Goal: Transaction & Acquisition: Purchase product/service

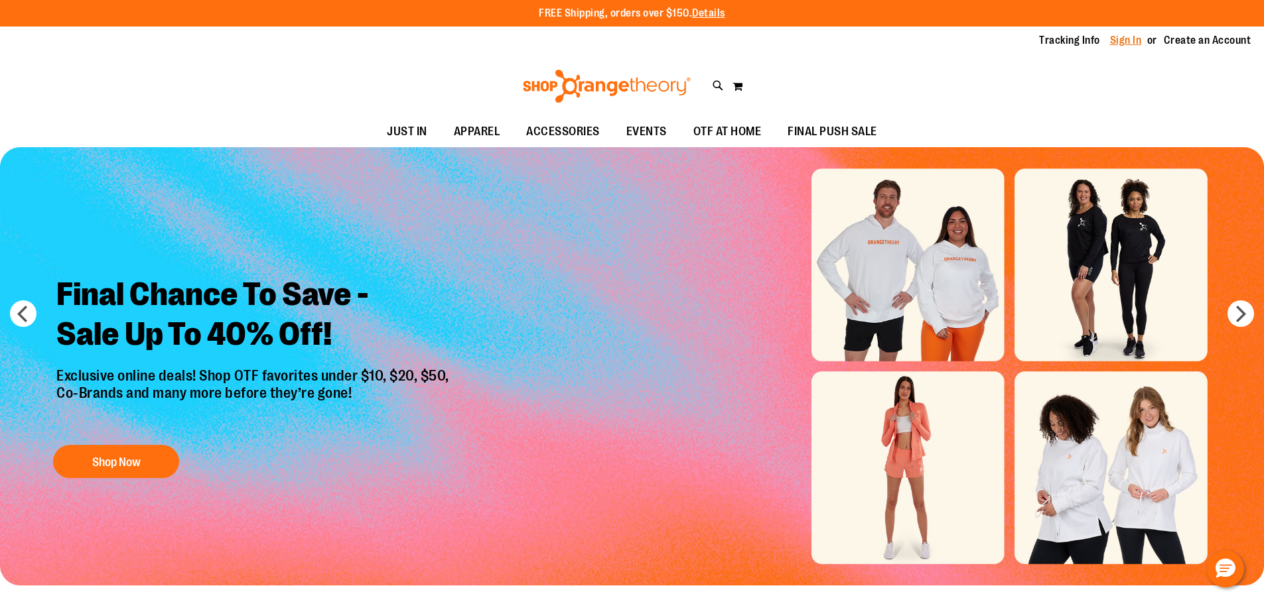
click at [1120, 41] on link "Sign In" at bounding box center [1126, 40] width 32 height 15
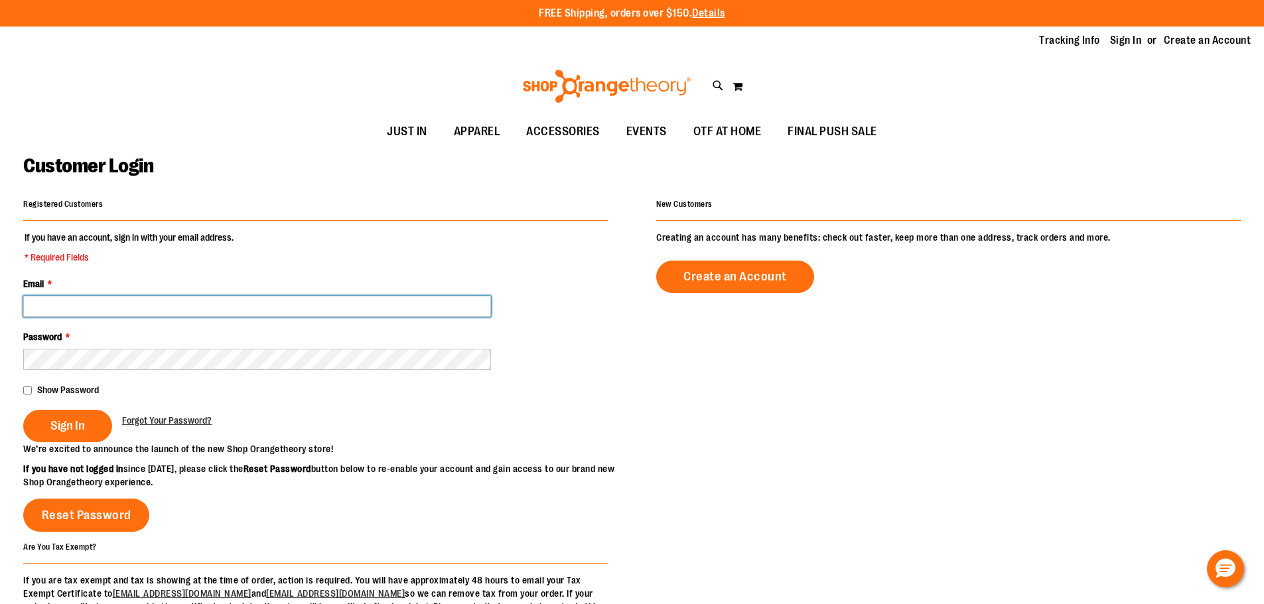
click at [125, 303] on input "Email *" at bounding box center [257, 306] width 468 height 21
click at [131, 305] on input "**********" at bounding box center [257, 306] width 468 height 21
type input "**********"
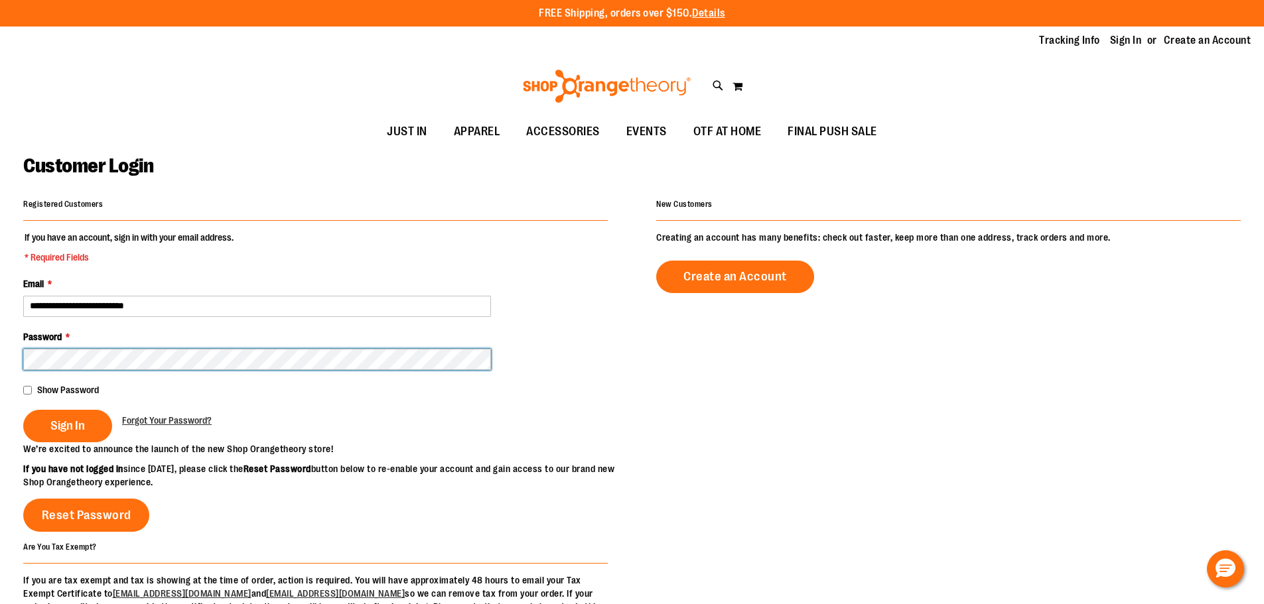
click at [23, 410] on button "Sign In" at bounding box center [67, 426] width 89 height 33
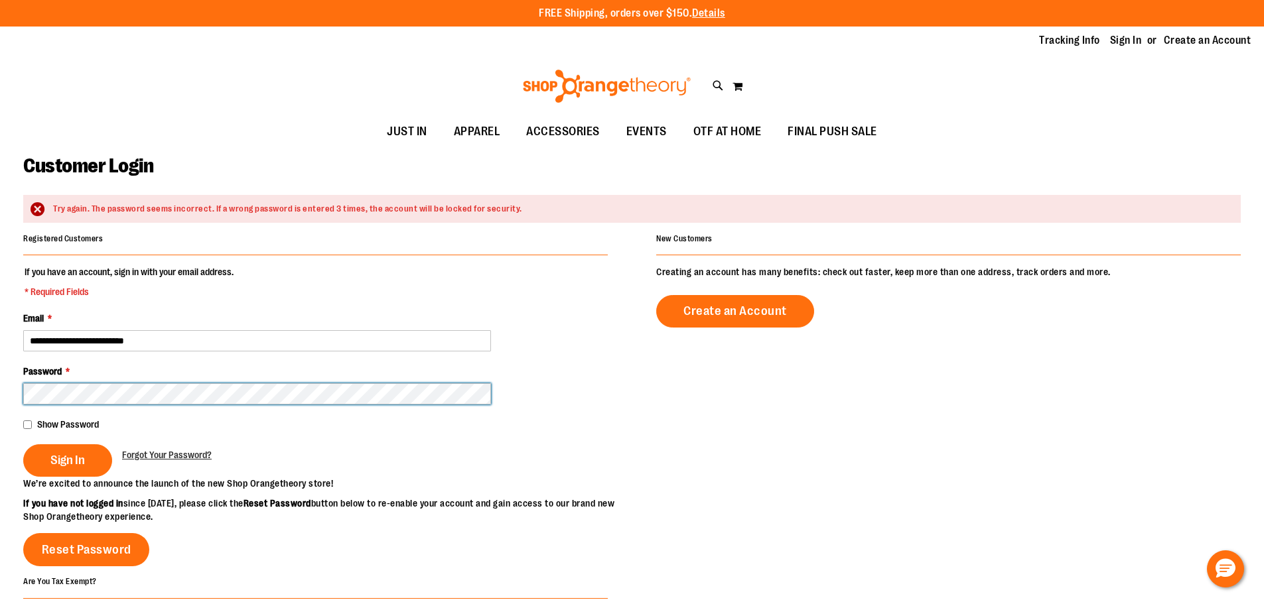
click at [23, 444] on button "Sign In" at bounding box center [67, 460] width 89 height 33
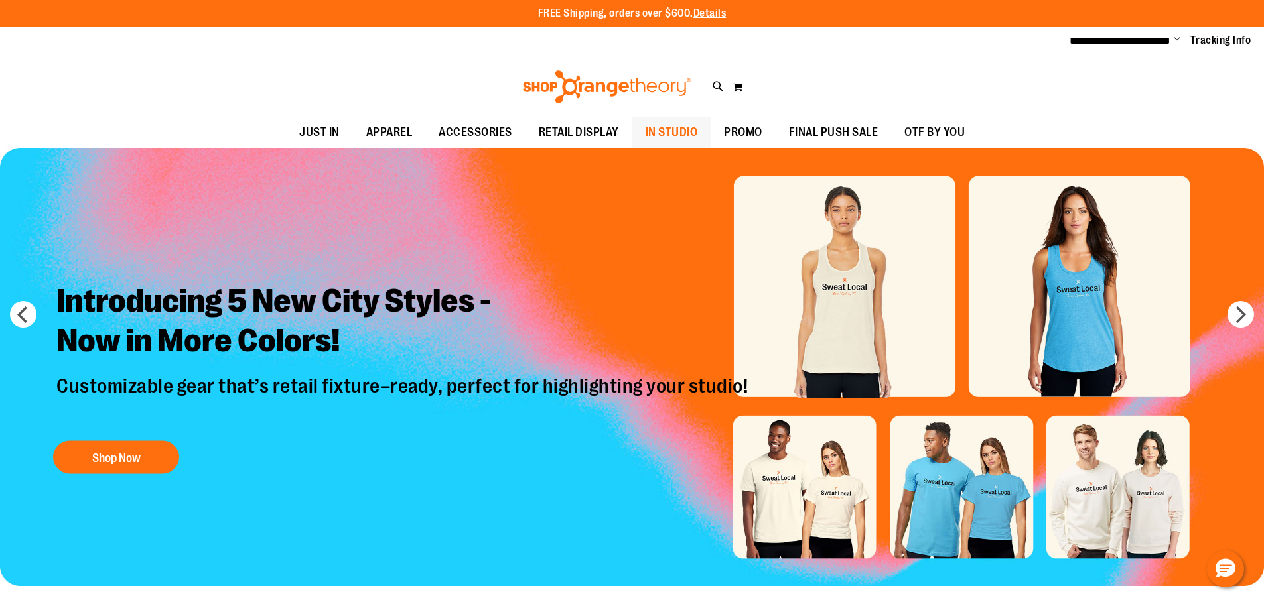
click at [673, 136] on span "IN STUDIO" at bounding box center [672, 132] width 52 height 30
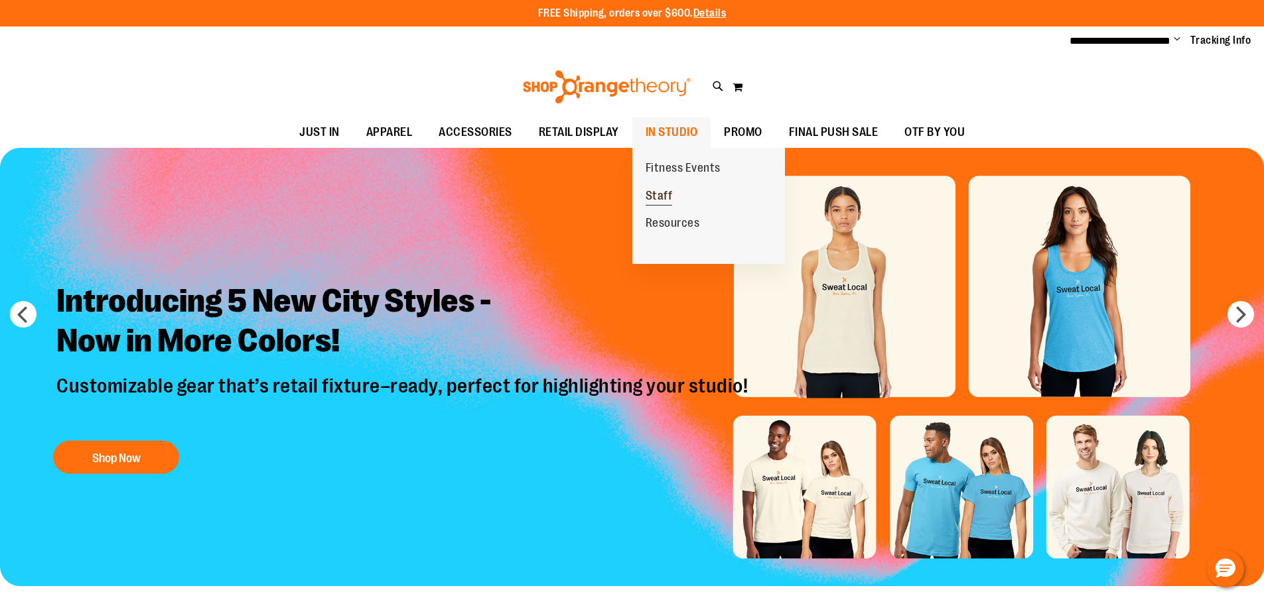
click at [664, 200] on span "Staff" at bounding box center [659, 197] width 27 height 17
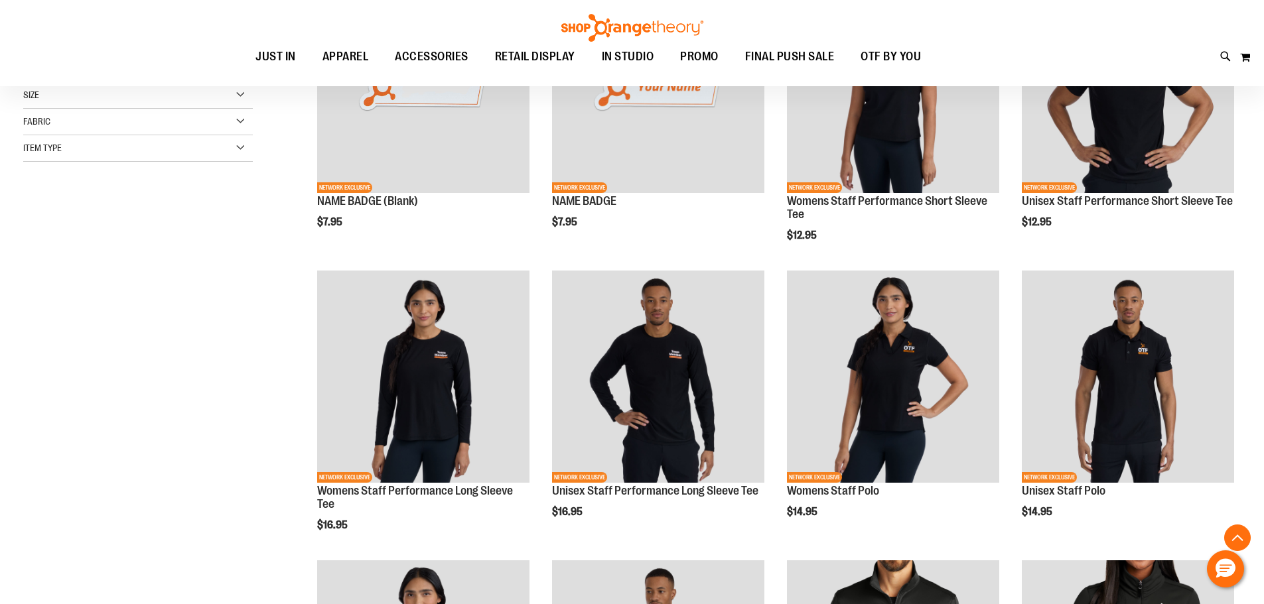
scroll to position [309, 0]
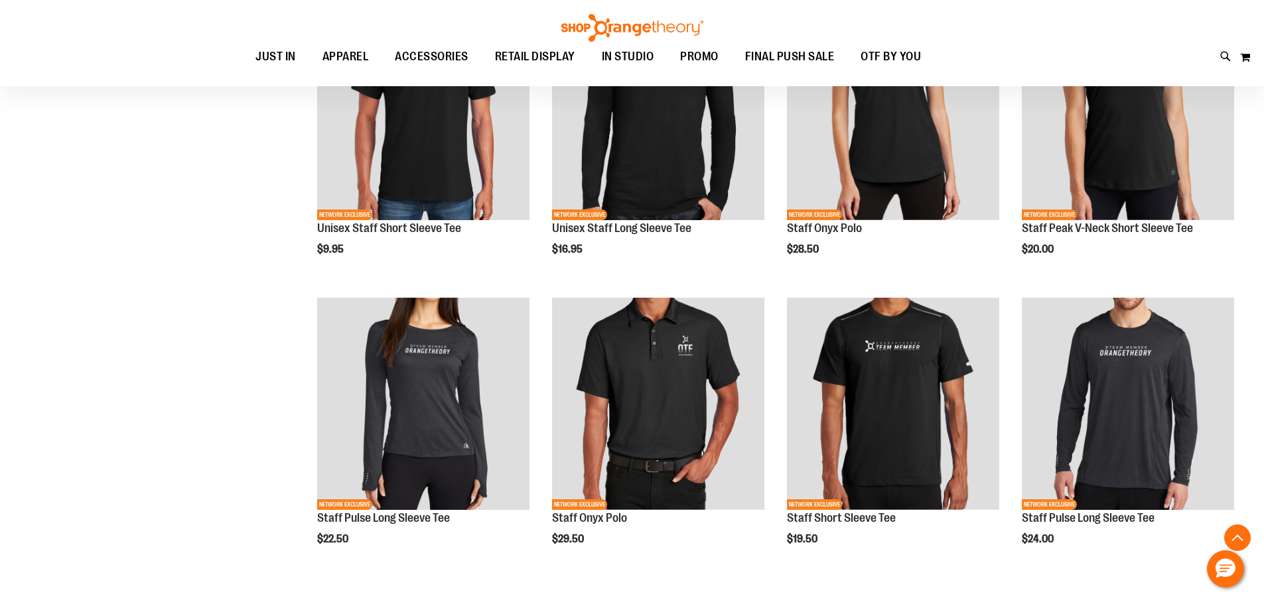
scroll to position [1129, 0]
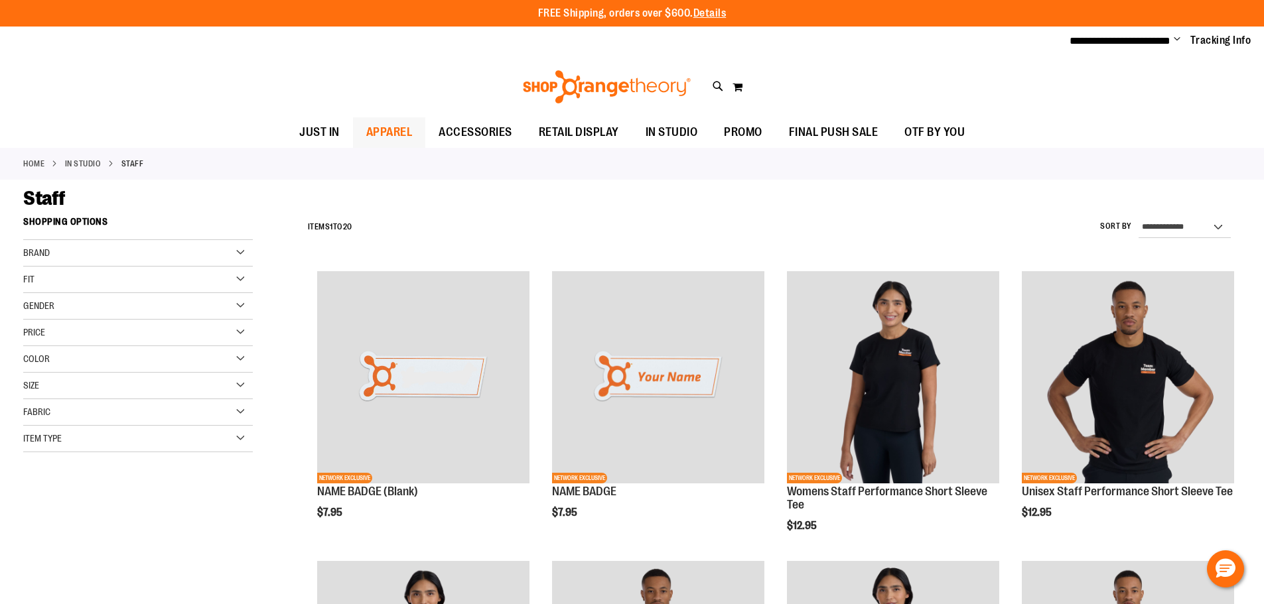
click at [379, 121] on span "APPAREL" at bounding box center [389, 132] width 46 height 30
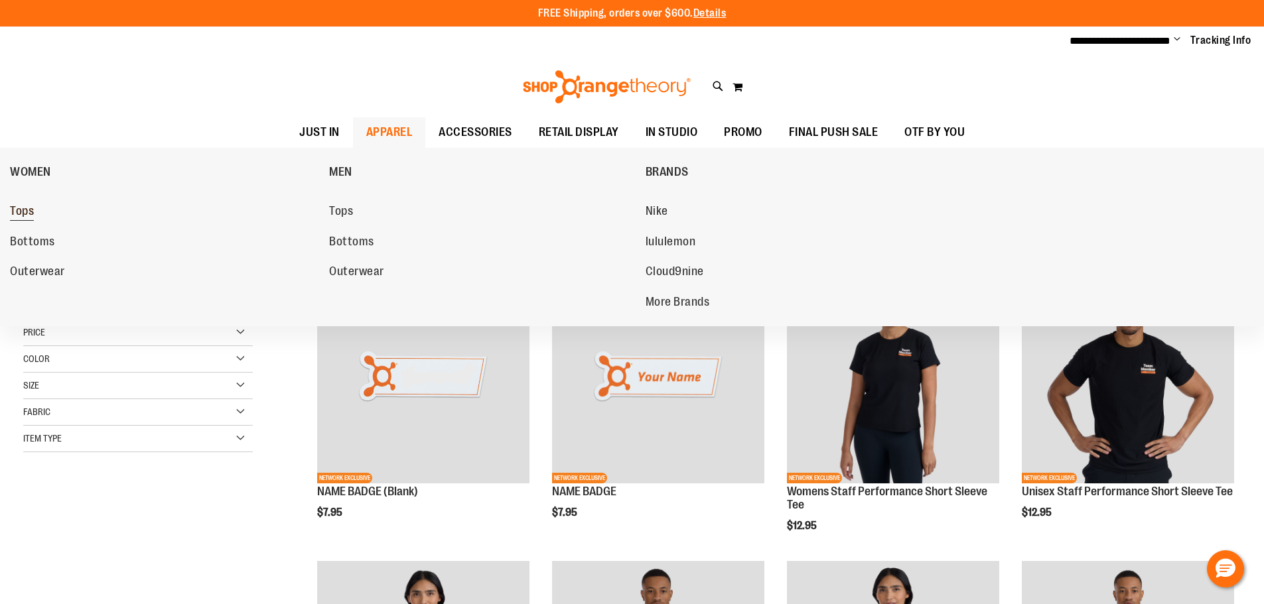
click at [27, 213] on span "Tops" at bounding box center [22, 212] width 24 height 17
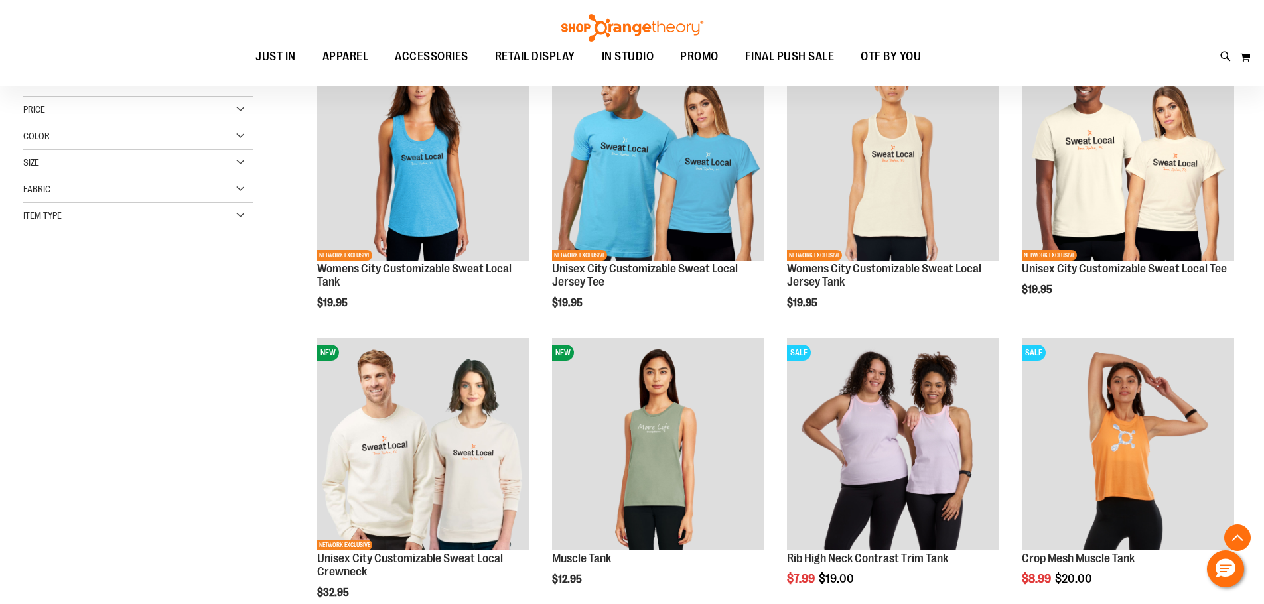
scroll to position [285, 0]
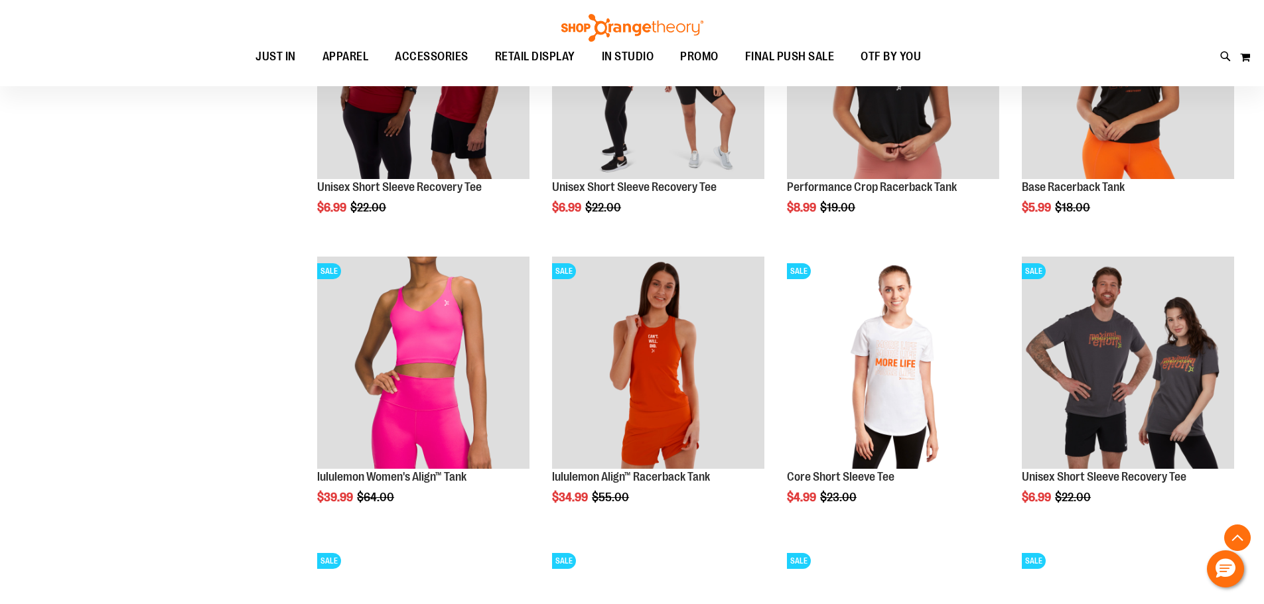
scroll to position [1176, 0]
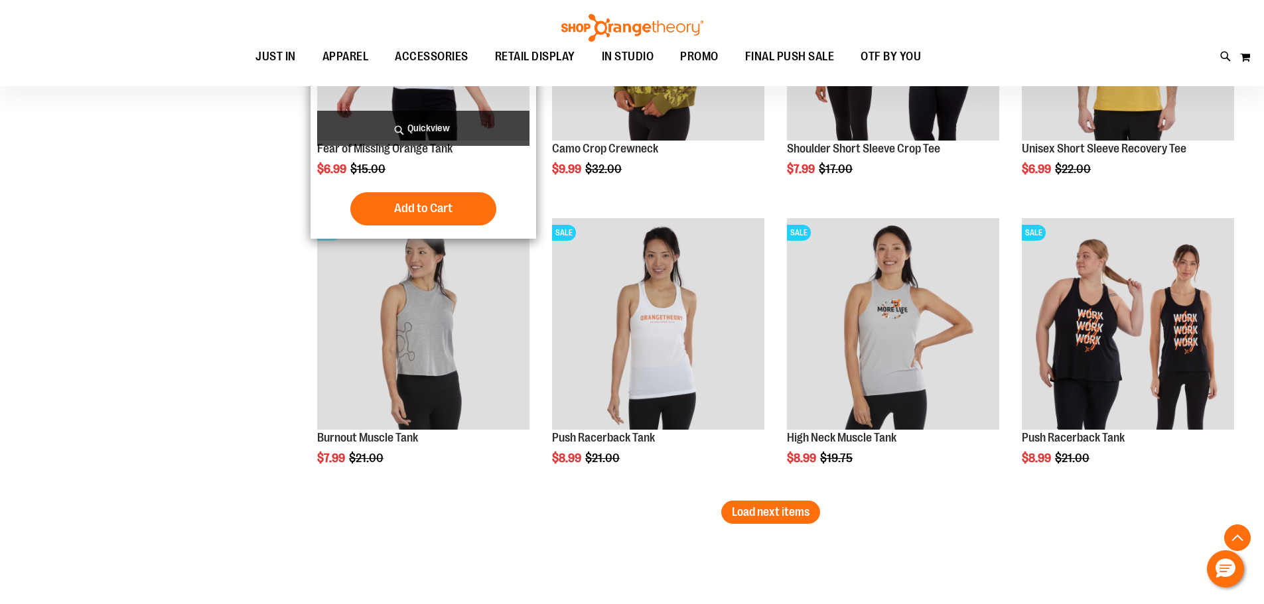
scroll to position [2436, 0]
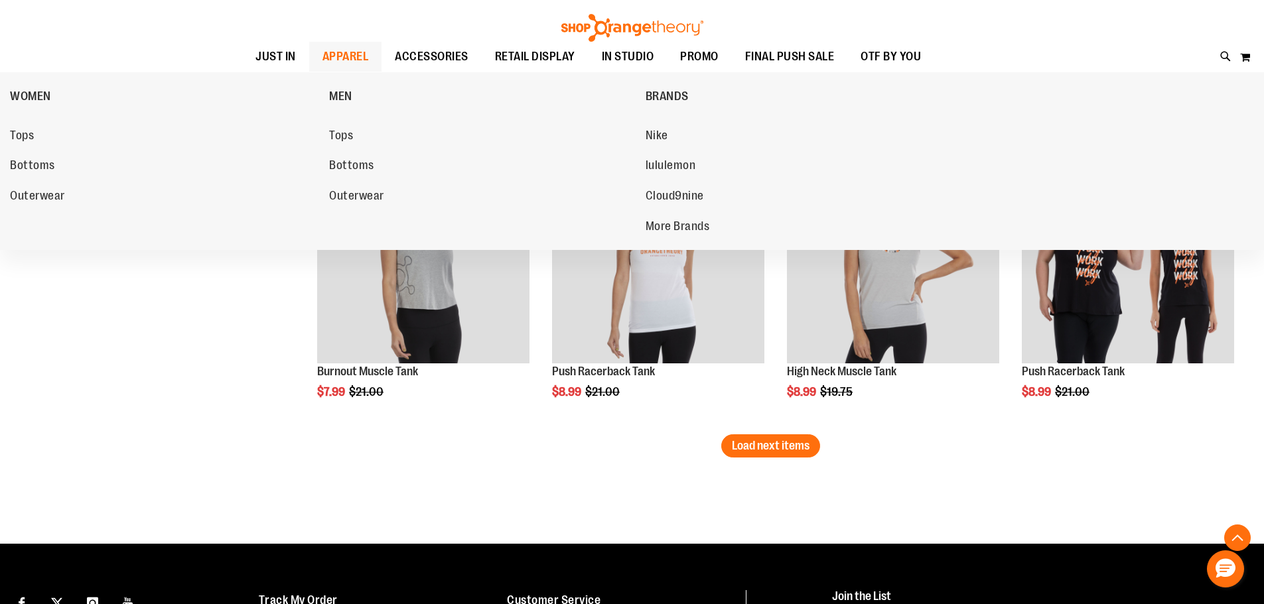
click at [343, 62] on span "APPAREL" at bounding box center [345, 57] width 46 height 30
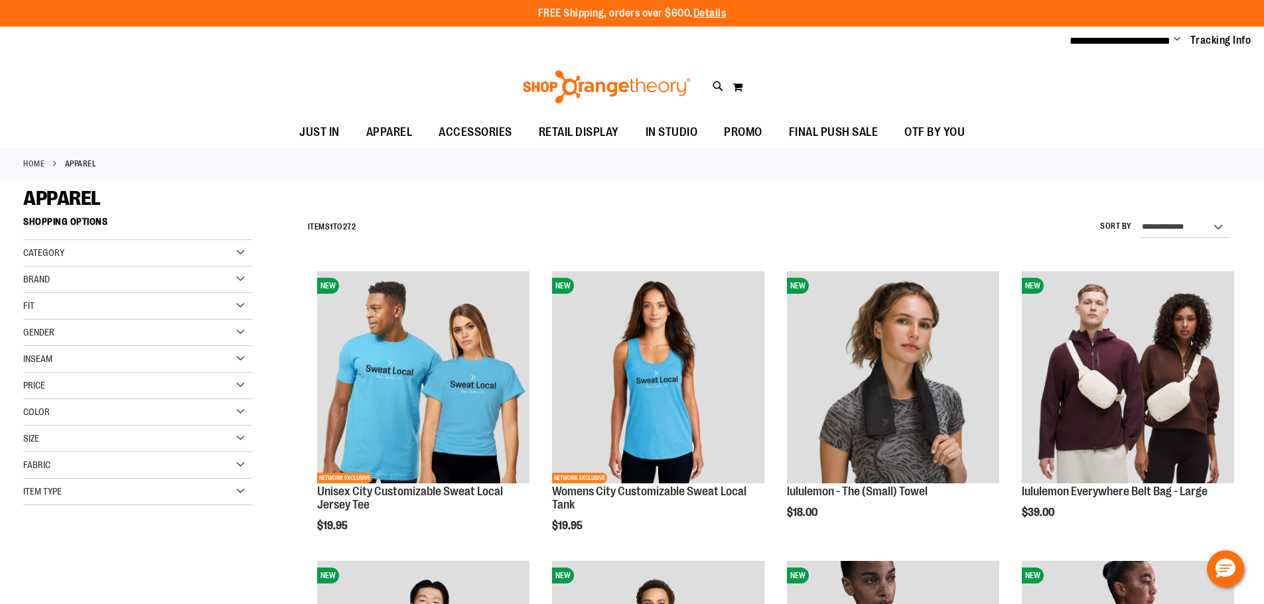
click at [121, 329] on div "Gender" at bounding box center [138, 333] width 230 height 27
click at [68, 371] on span "155 items" at bounding box center [82, 374] width 28 height 14
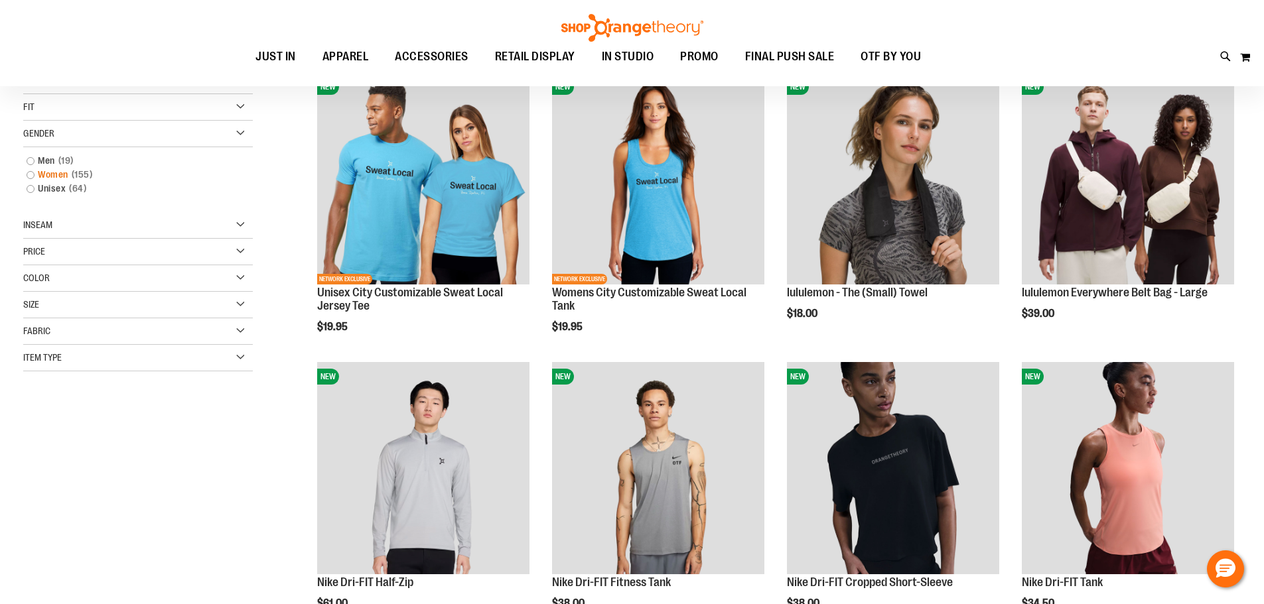
scroll to position [210, 0]
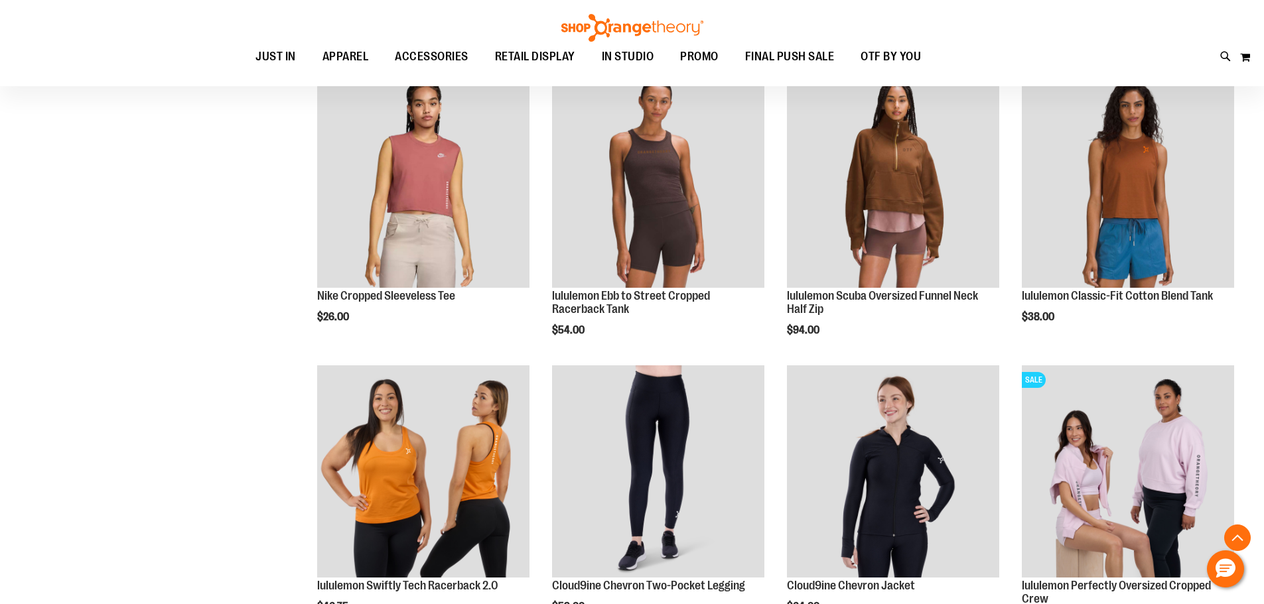
scroll to position [1072, 0]
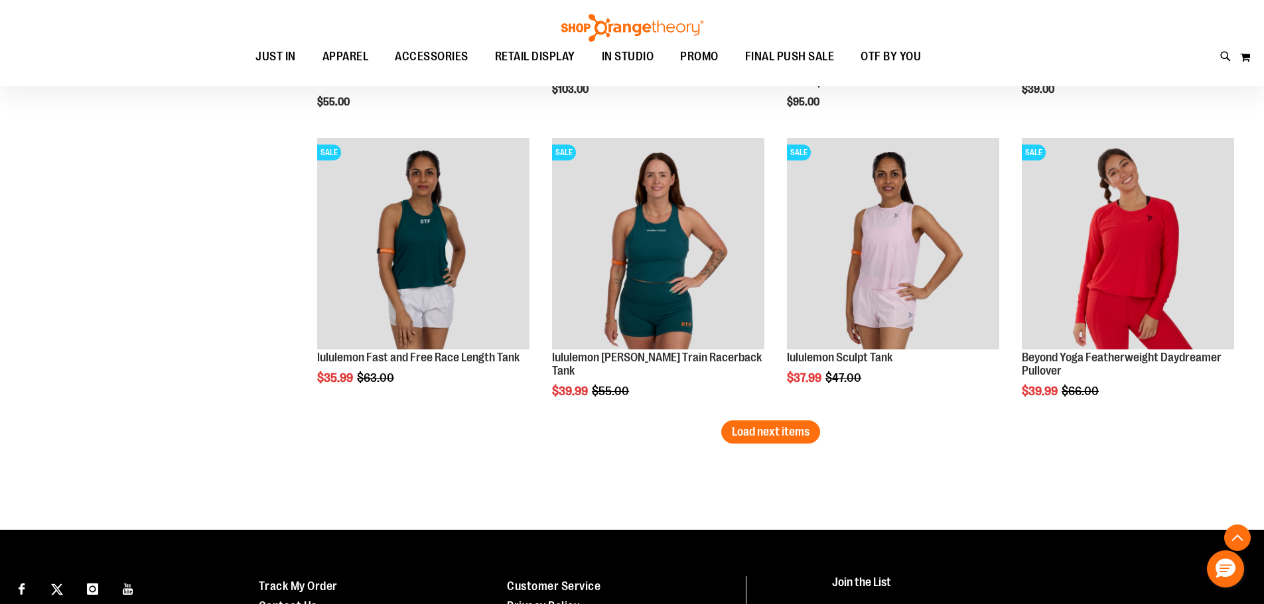
scroll to position [2532, 0]
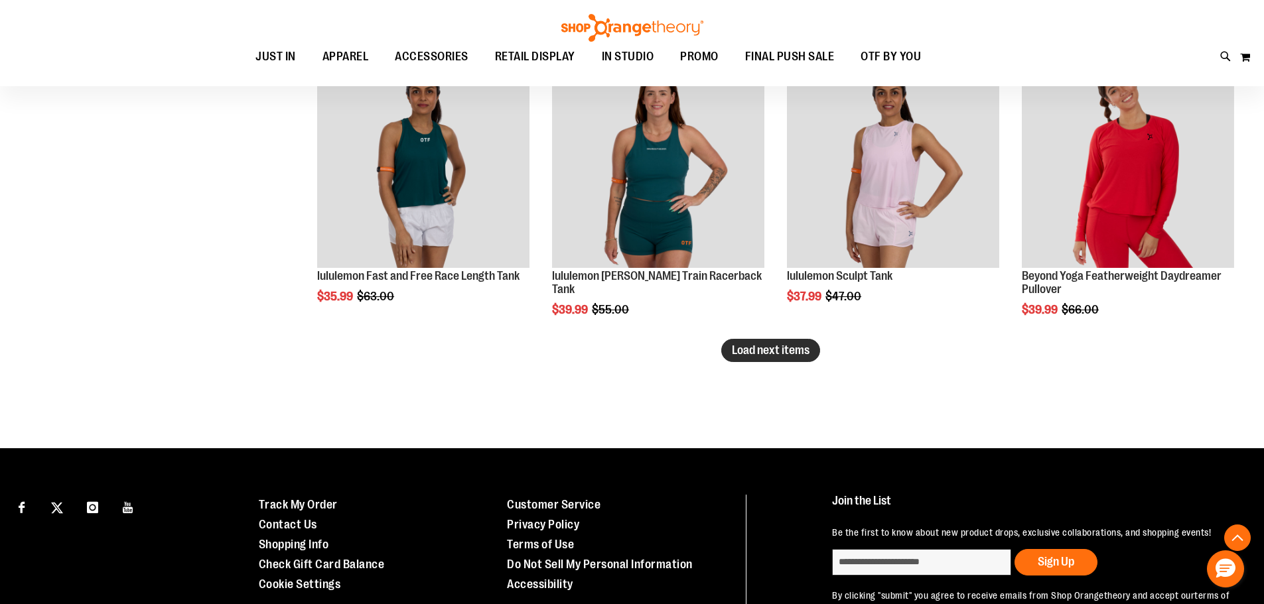
click at [805, 354] on span "Load next items" at bounding box center [771, 350] width 78 height 13
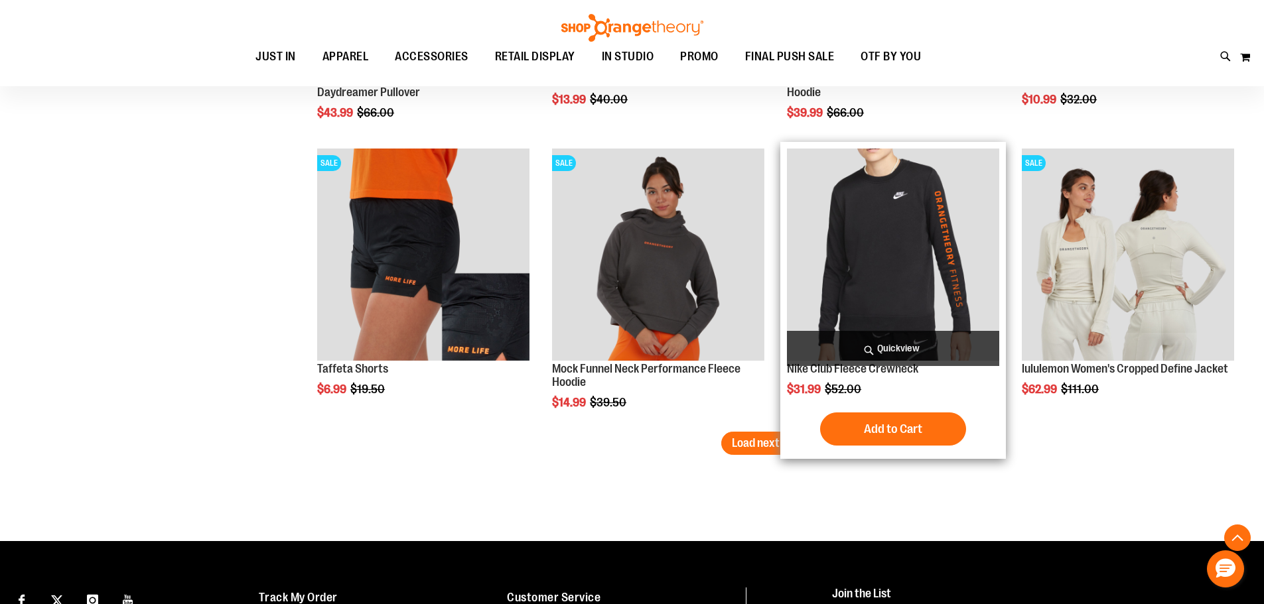
scroll to position [3328, 0]
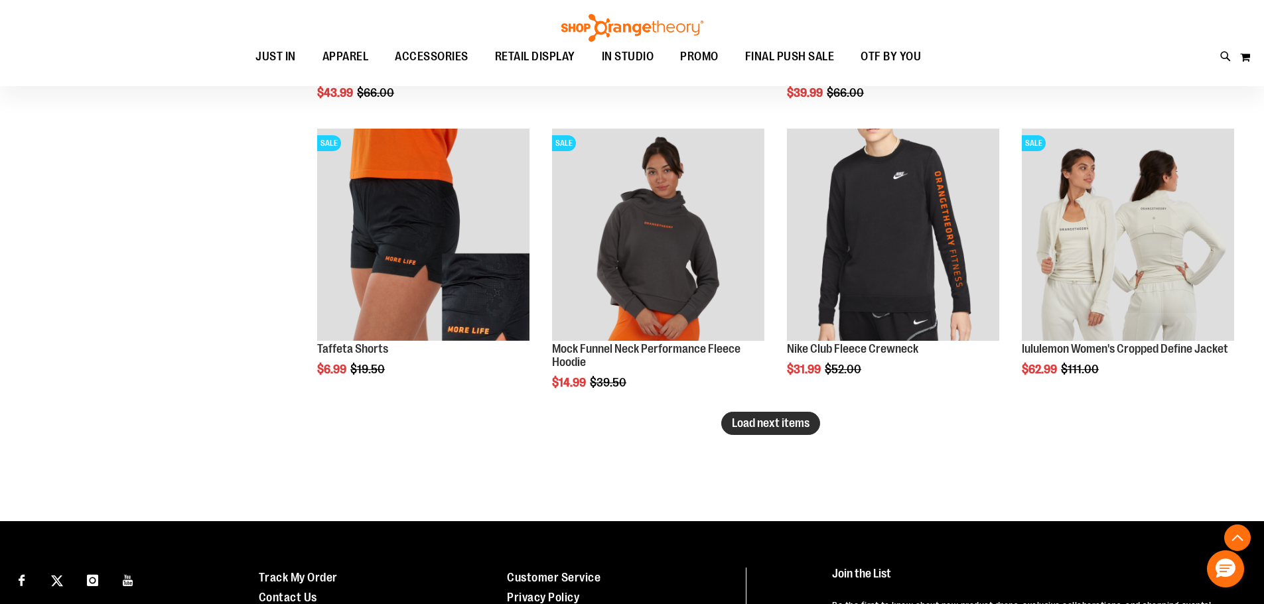
click at [810, 429] on button "Load next items" at bounding box center [770, 423] width 99 height 23
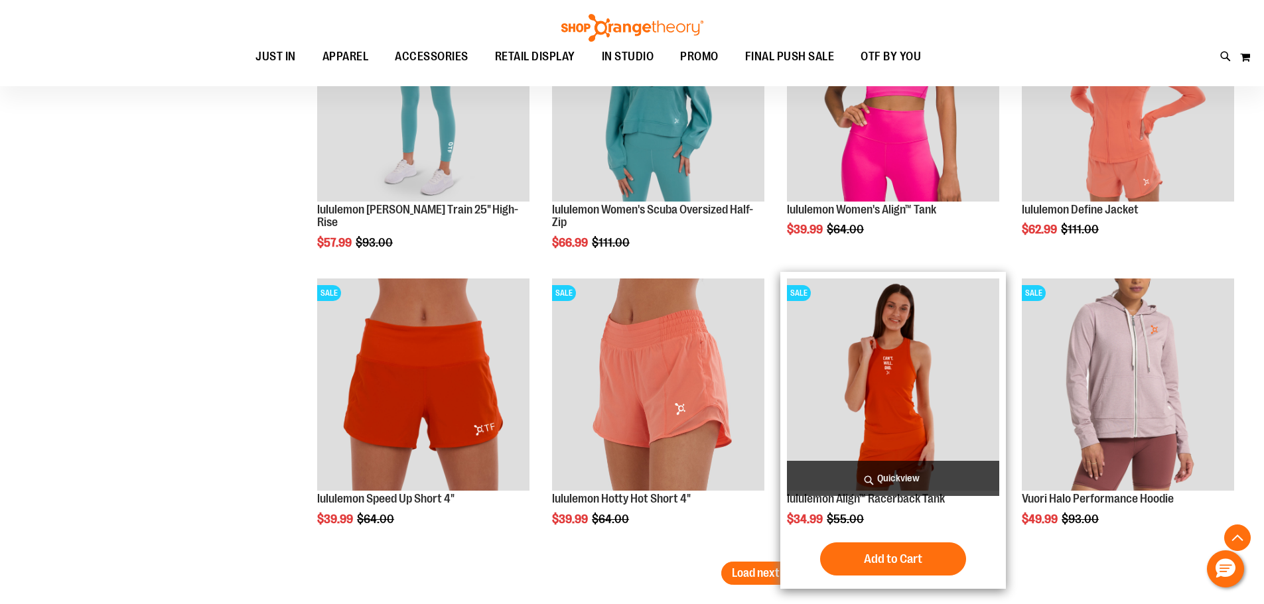
scroll to position [4057, 0]
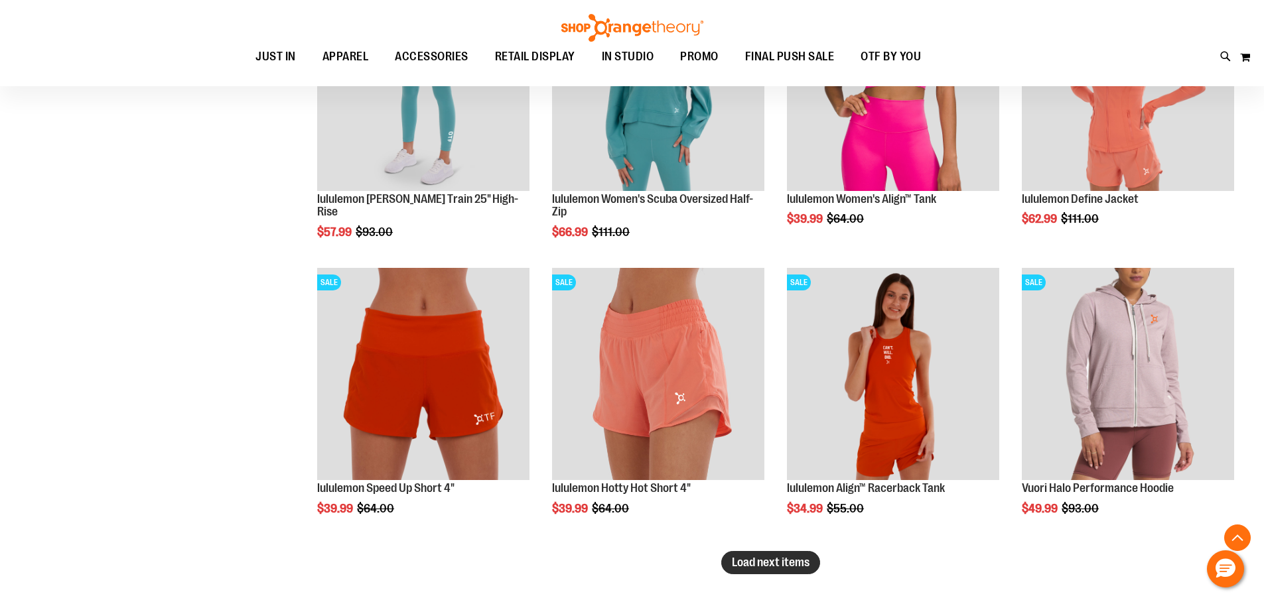
click at [792, 567] on span "Load next items" at bounding box center [771, 562] width 78 height 13
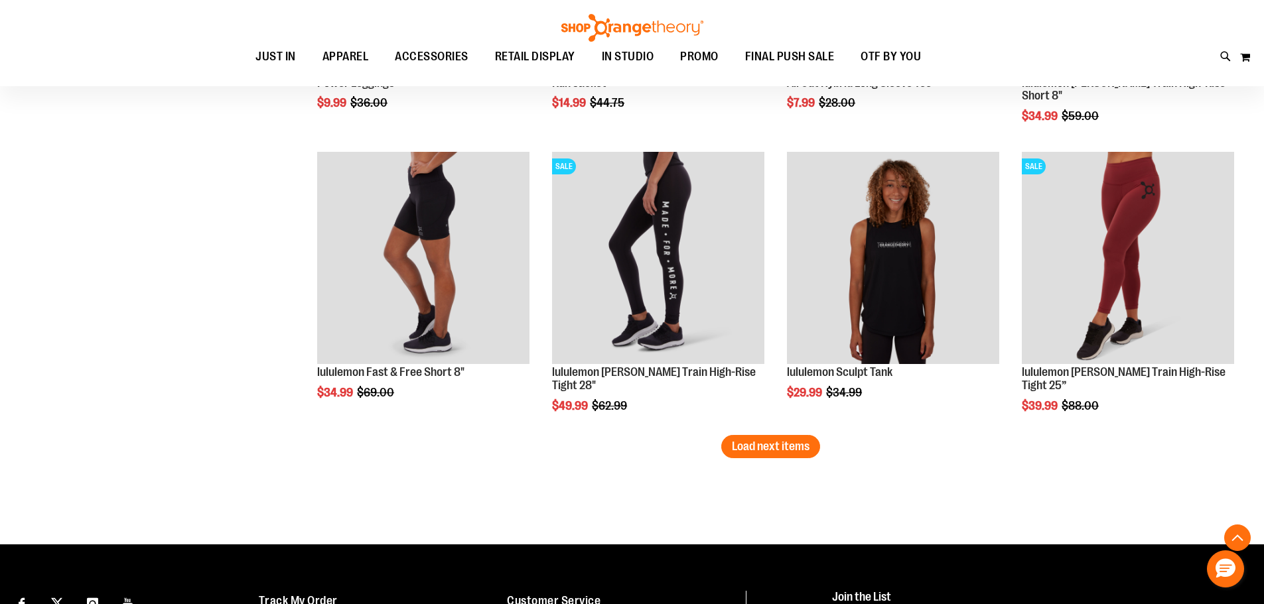
scroll to position [5053, 0]
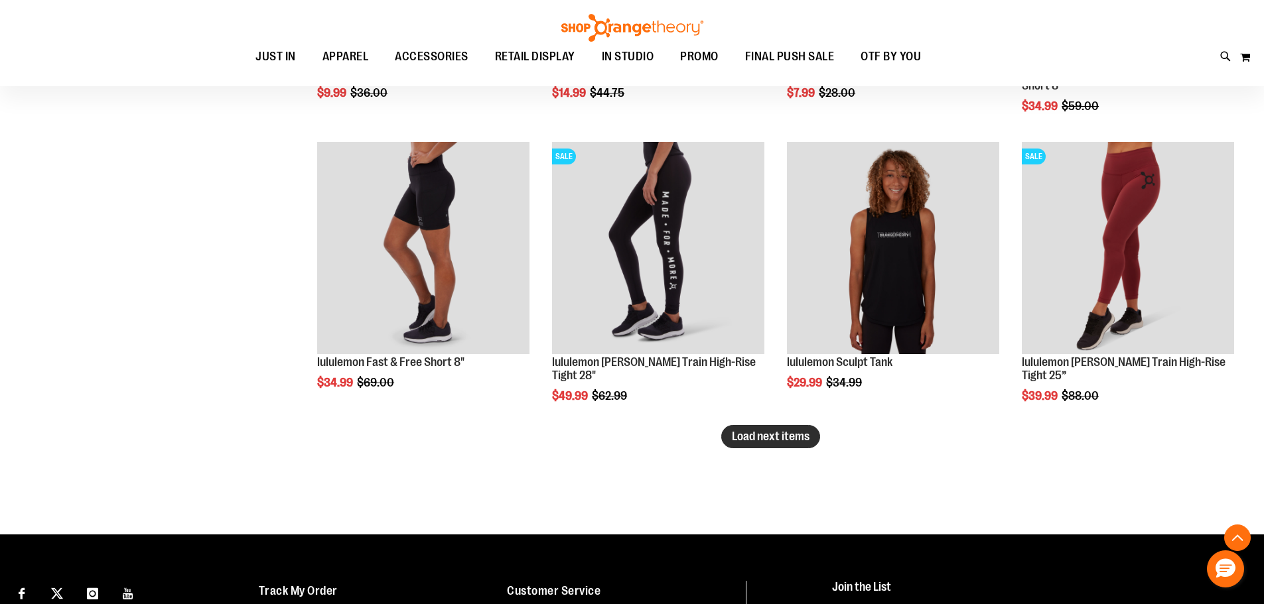
click at [775, 441] on span "Load next items" at bounding box center [771, 436] width 78 height 13
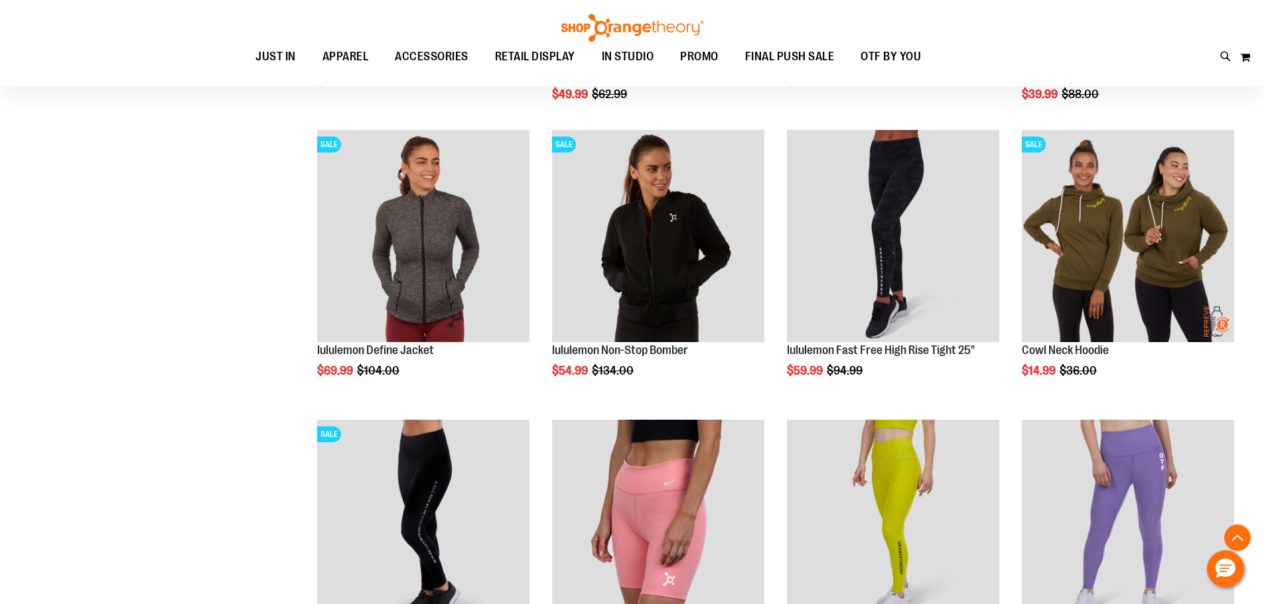
scroll to position [5119, 0]
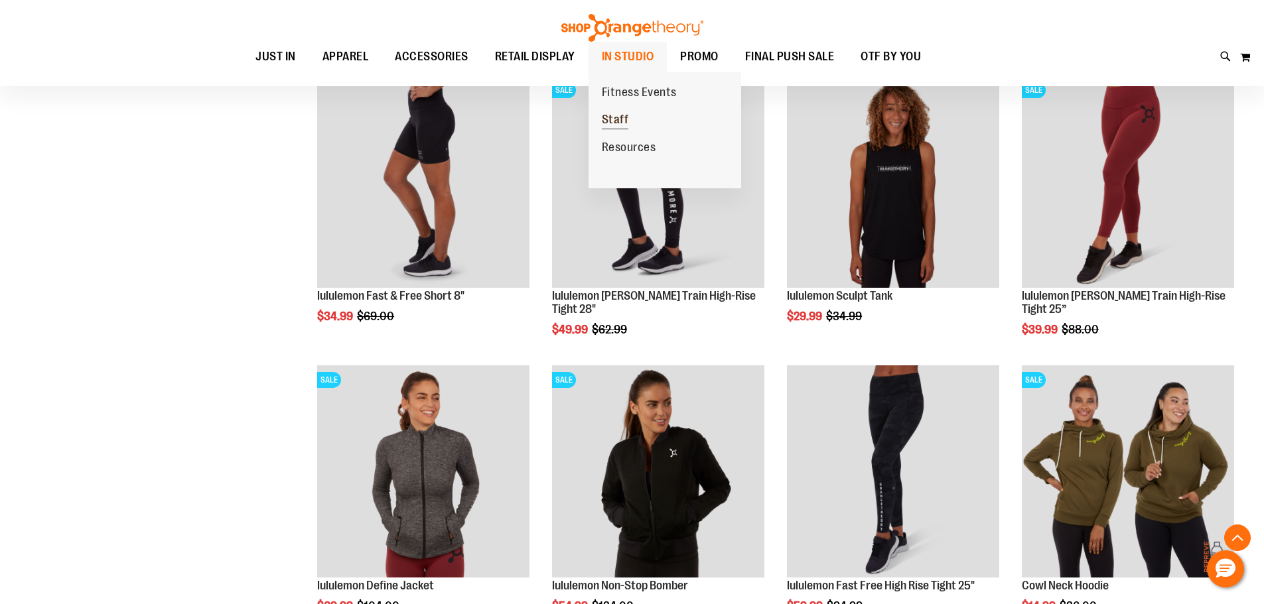
click at [634, 113] on link "Staff" at bounding box center [615, 120] width 54 height 28
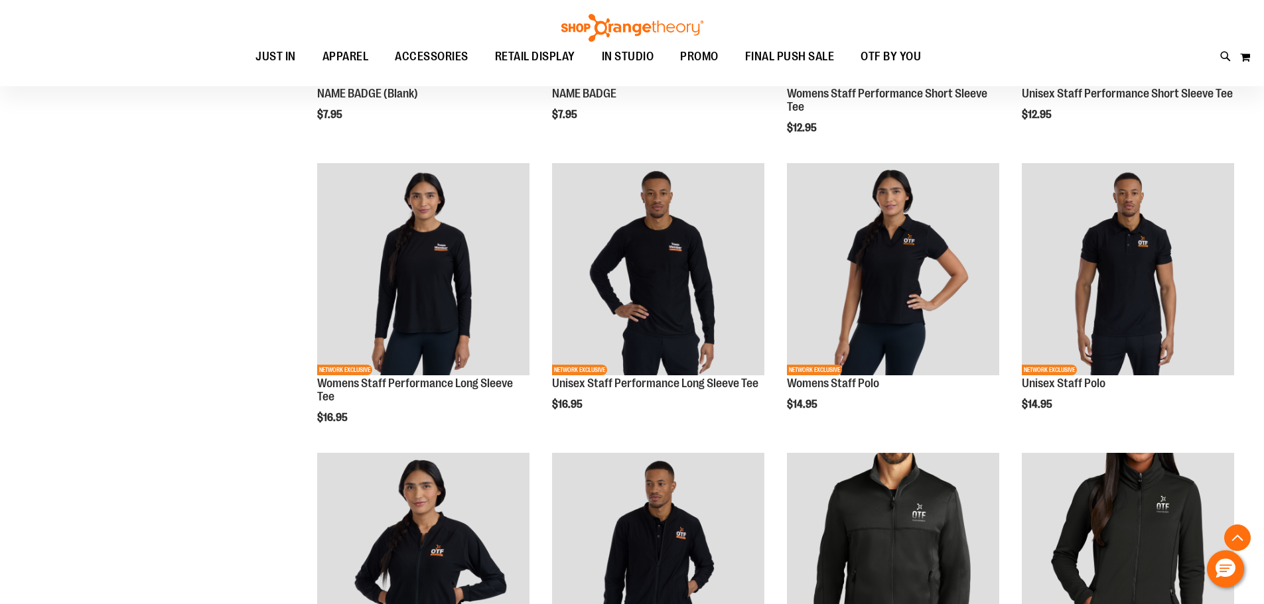
scroll to position [397, 0]
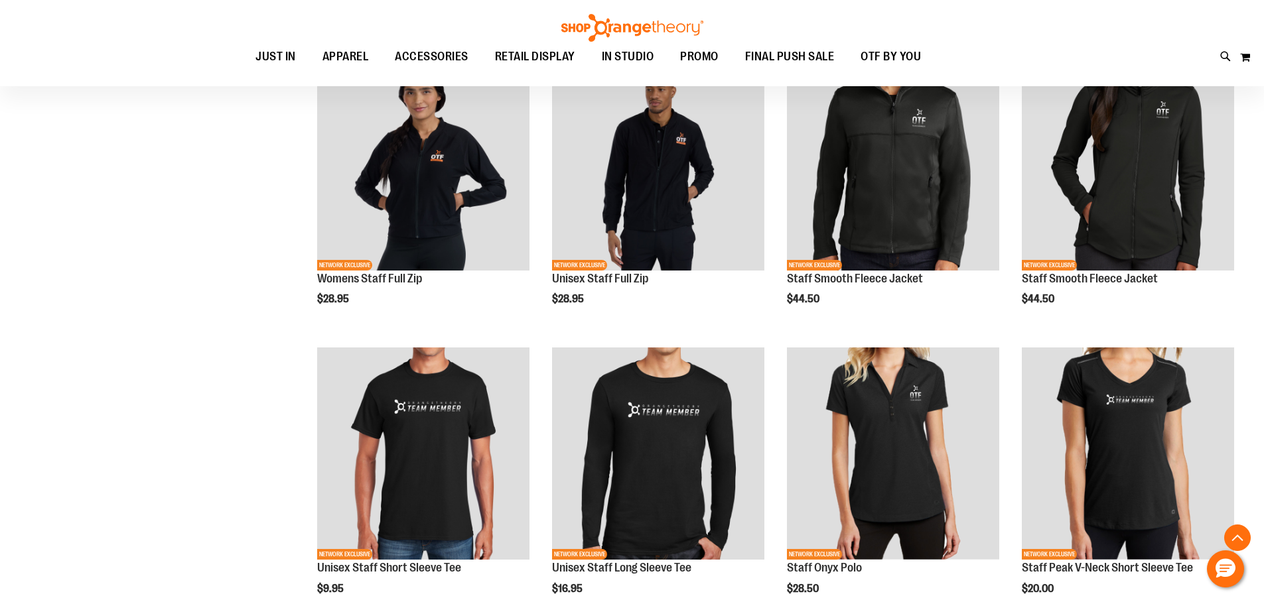
scroll to position [795, 0]
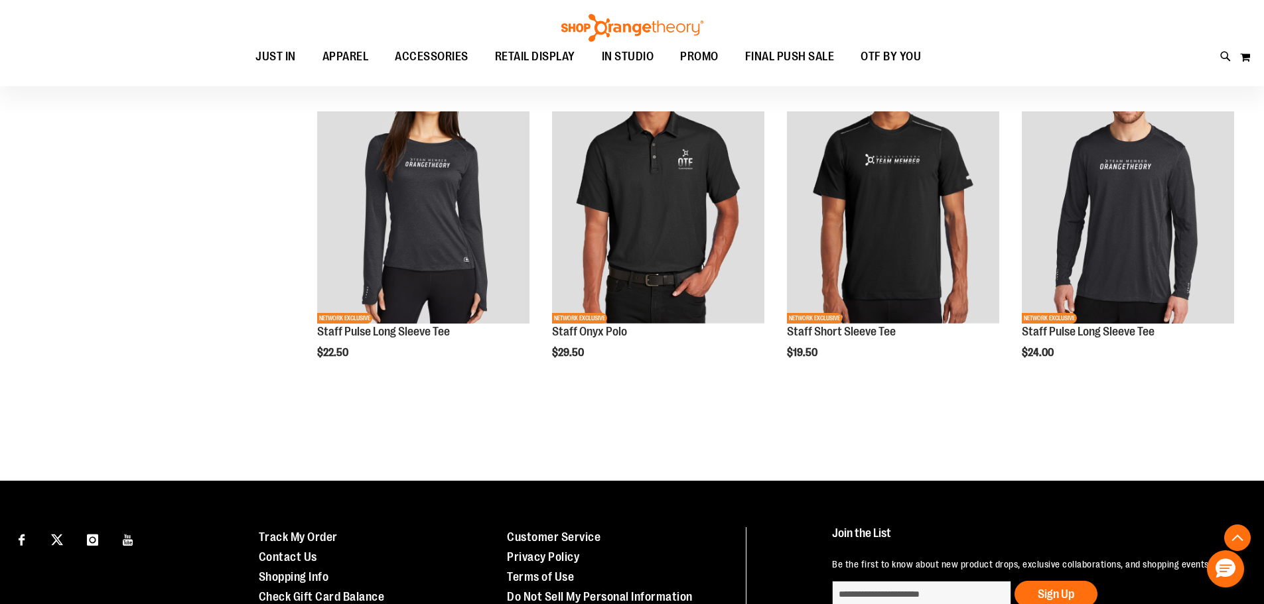
scroll to position [1326, 0]
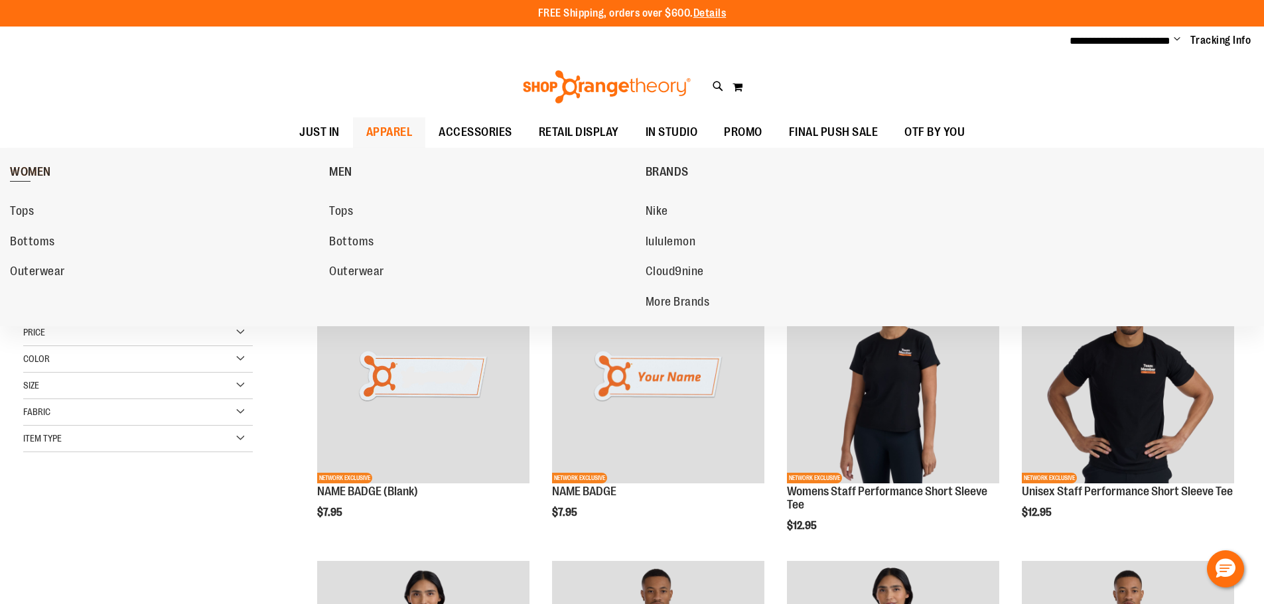
click at [40, 167] on span "WOMEN" at bounding box center [30, 173] width 41 height 17
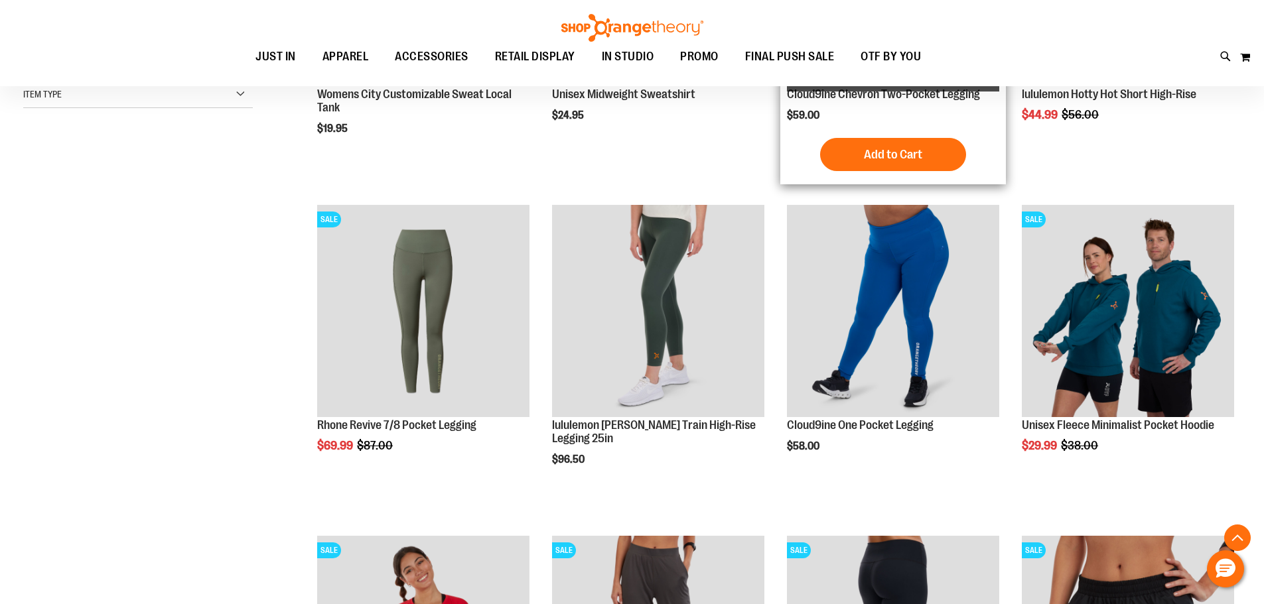
scroll to position [397, 0]
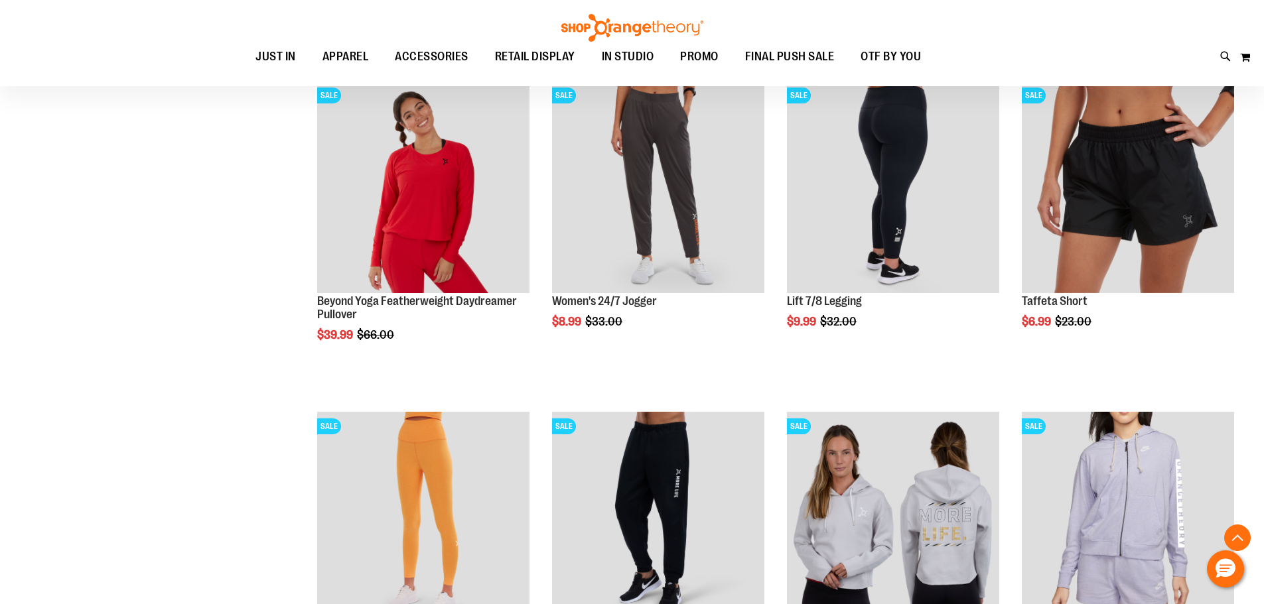
scroll to position [663, 0]
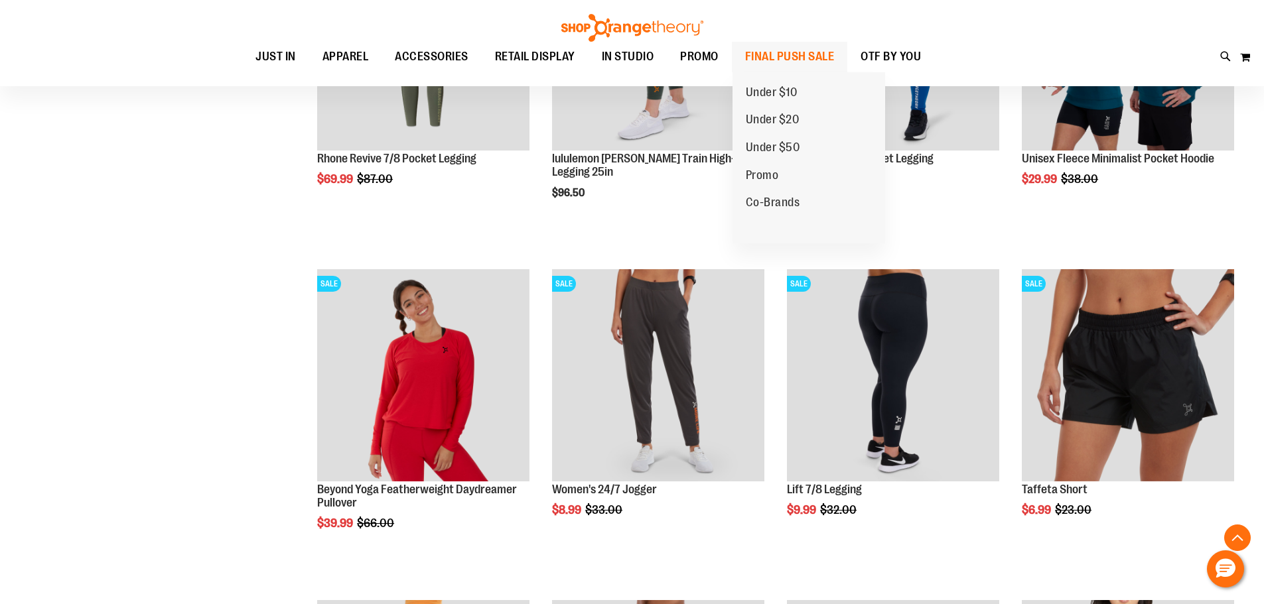
click at [810, 62] on span "FINAL PUSH SALE" at bounding box center [790, 57] width 90 height 30
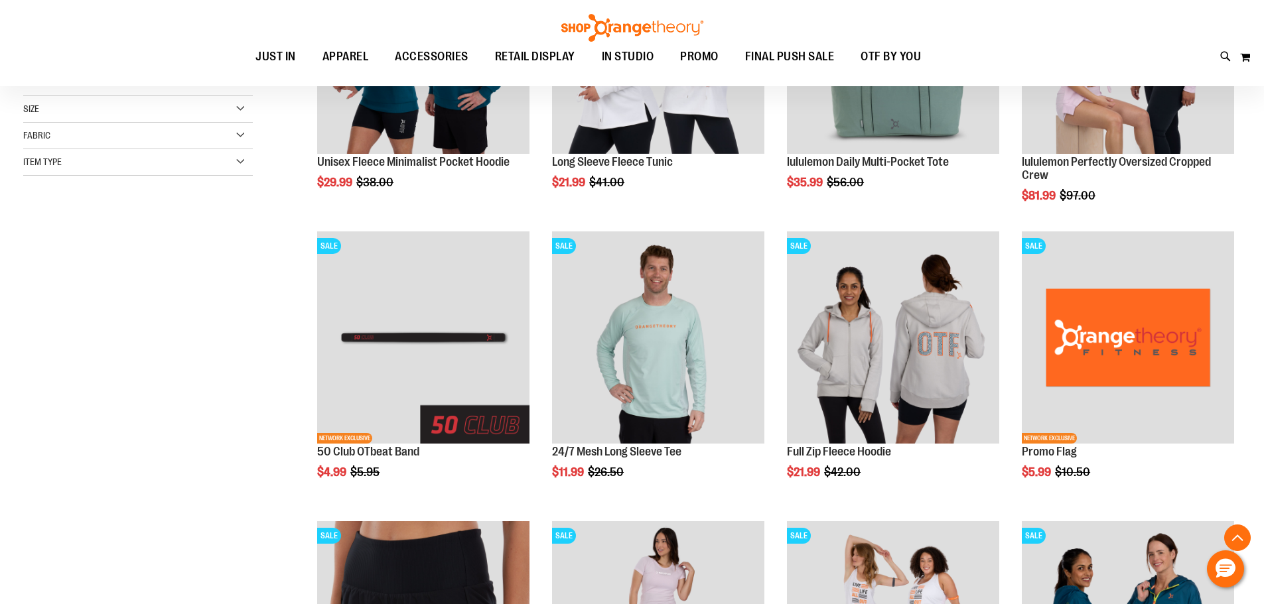
scroll to position [331, 0]
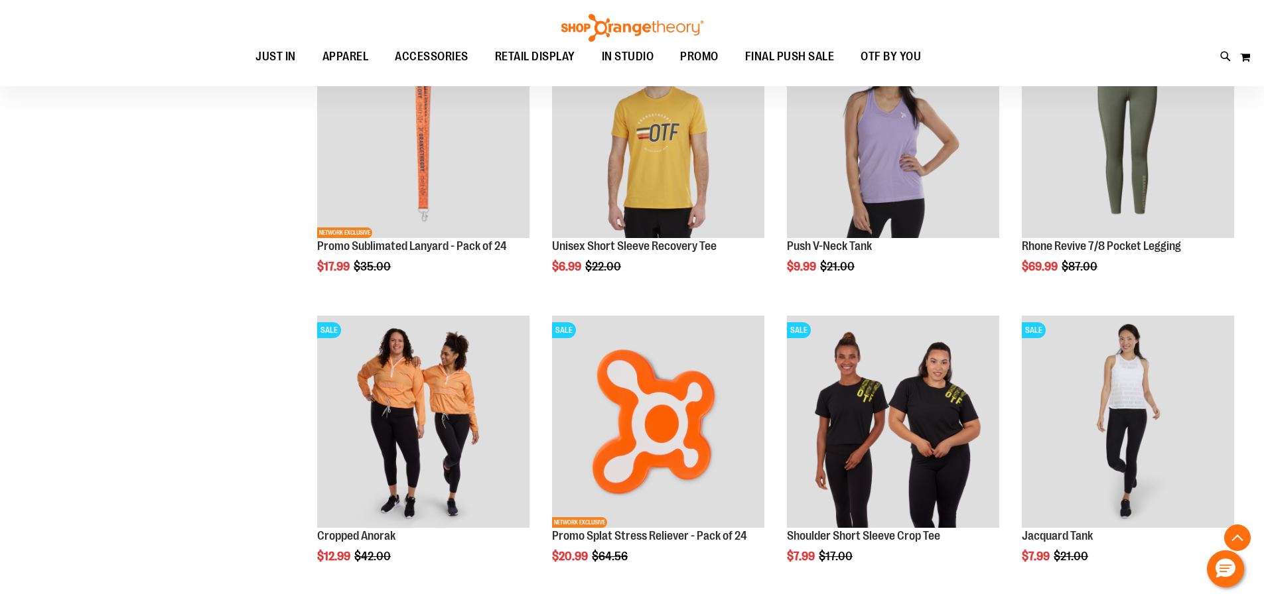
scroll to position [1127, 0]
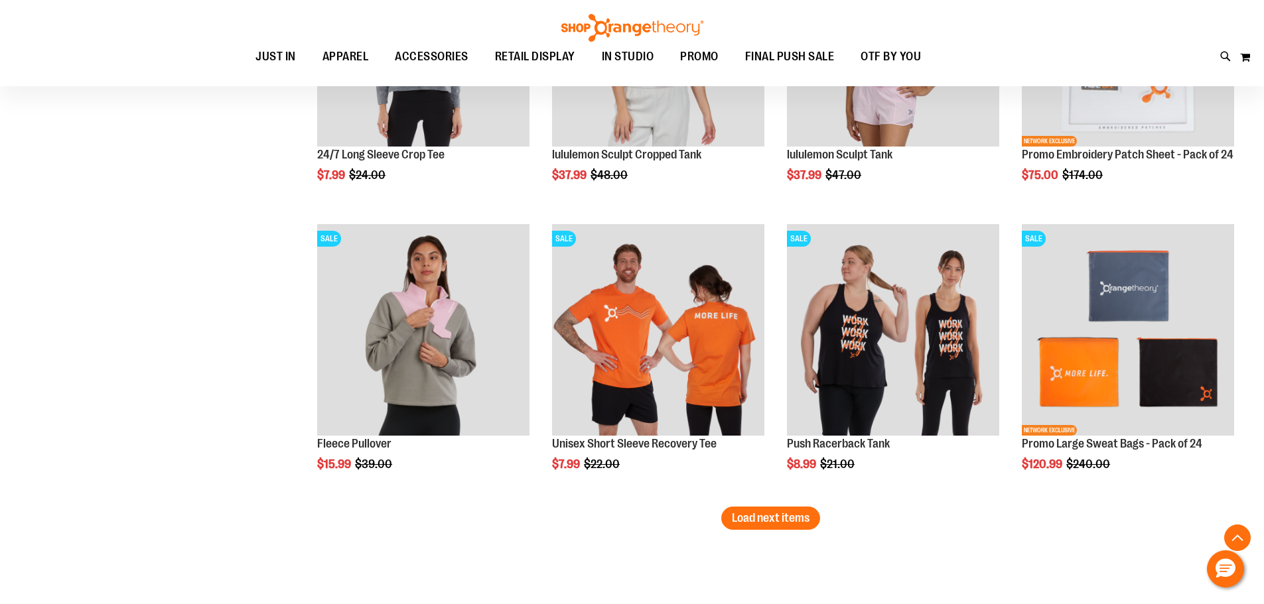
scroll to position [2388, 0]
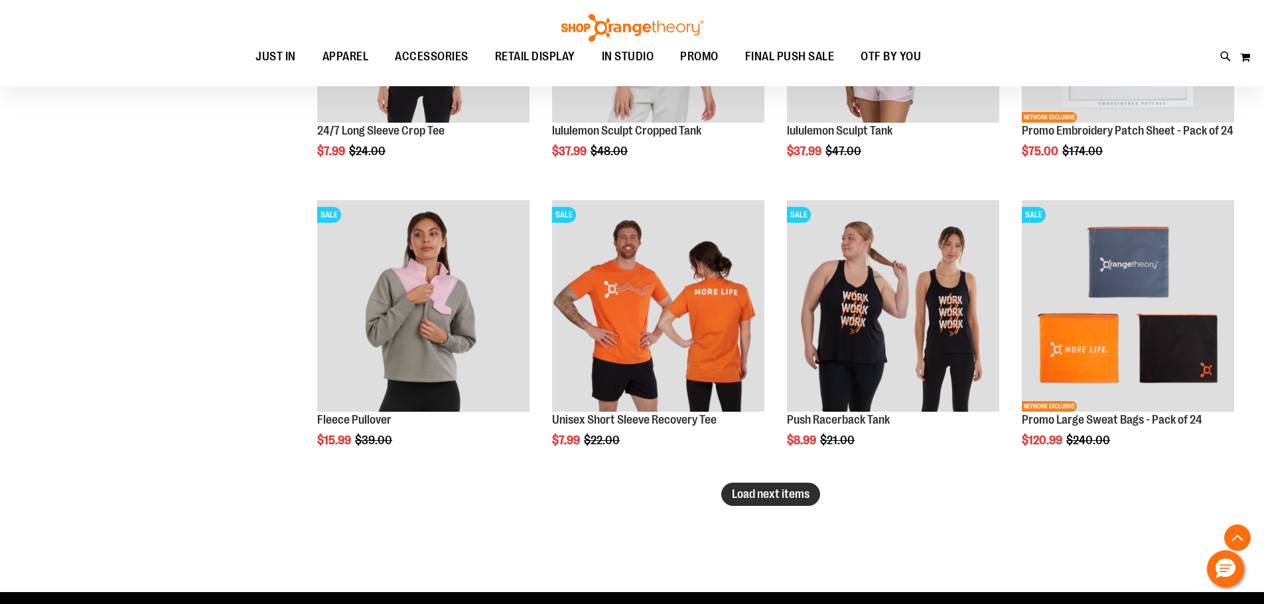
click at [769, 495] on span "Load next items" at bounding box center [771, 494] width 78 height 13
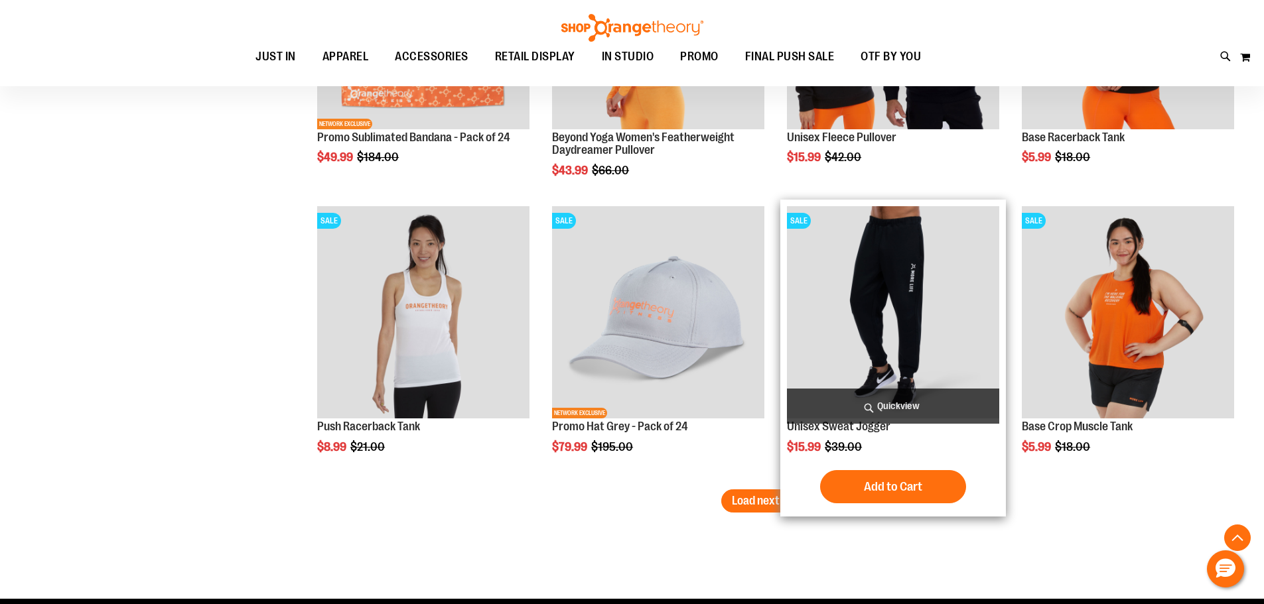
scroll to position [3316, 0]
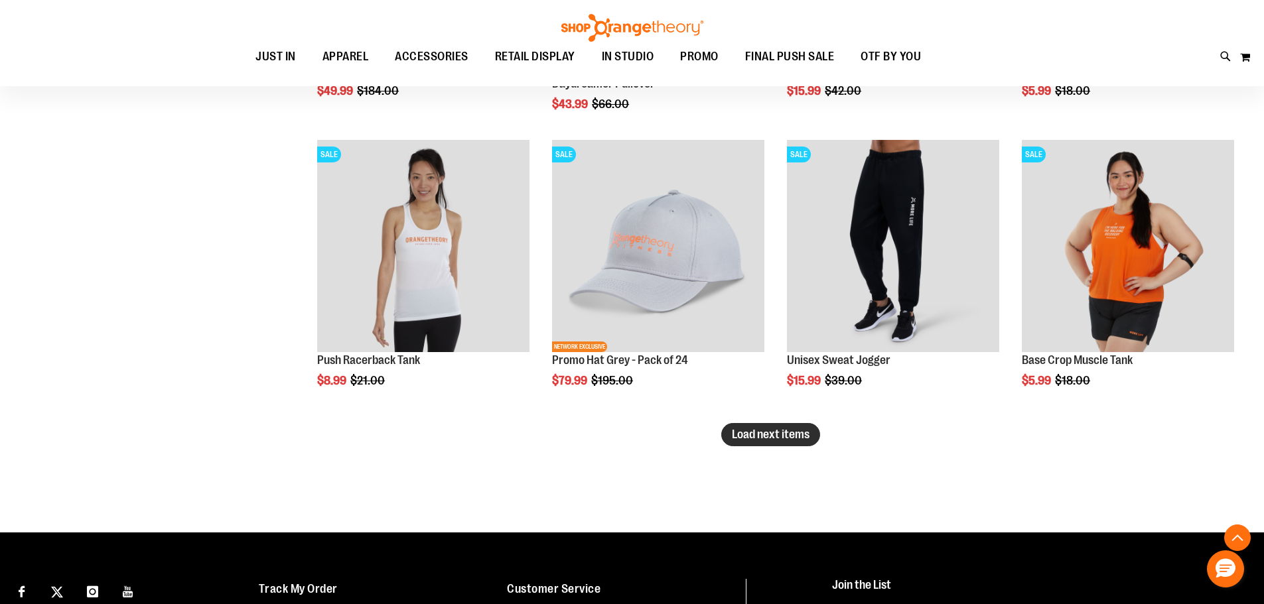
click at [752, 439] on span "Load next items" at bounding box center [771, 434] width 78 height 13
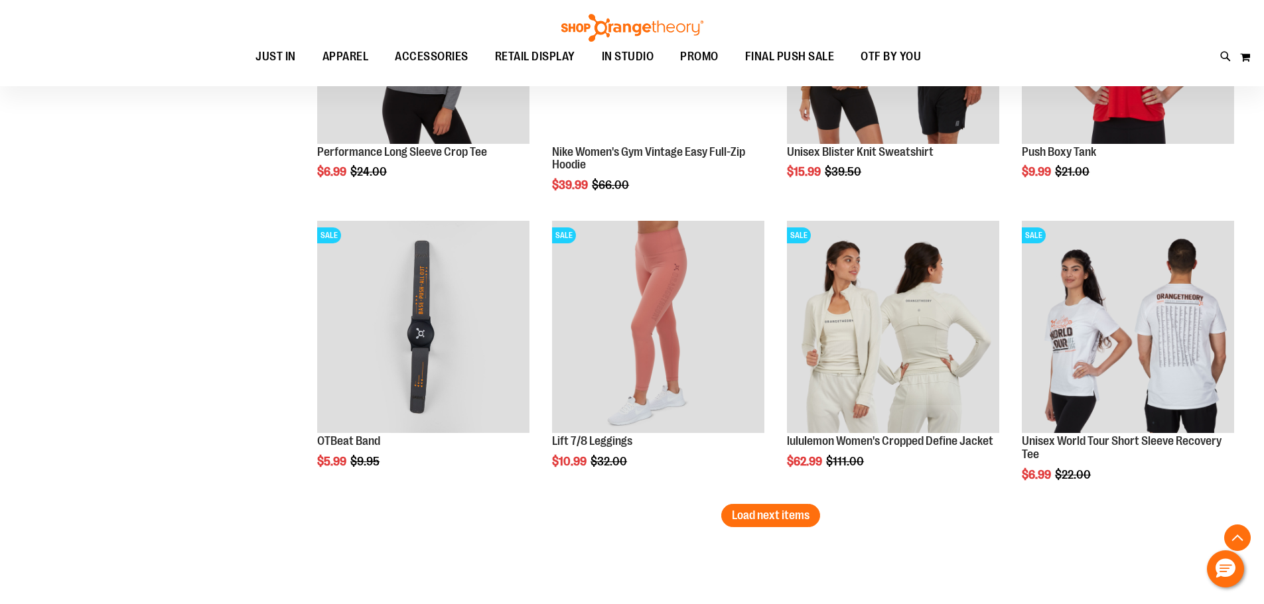
scroll to position [4113, 0]
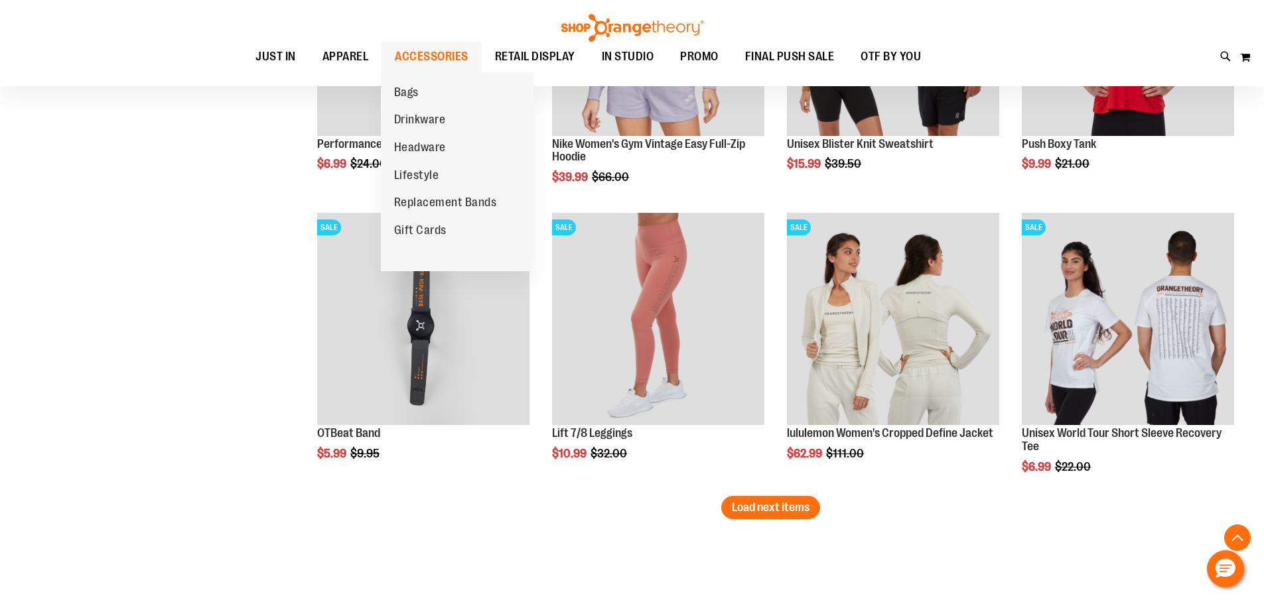
click at [428, 61] on span "ACCESSORIES" at bounding box center [432, 57] width 74 height 30
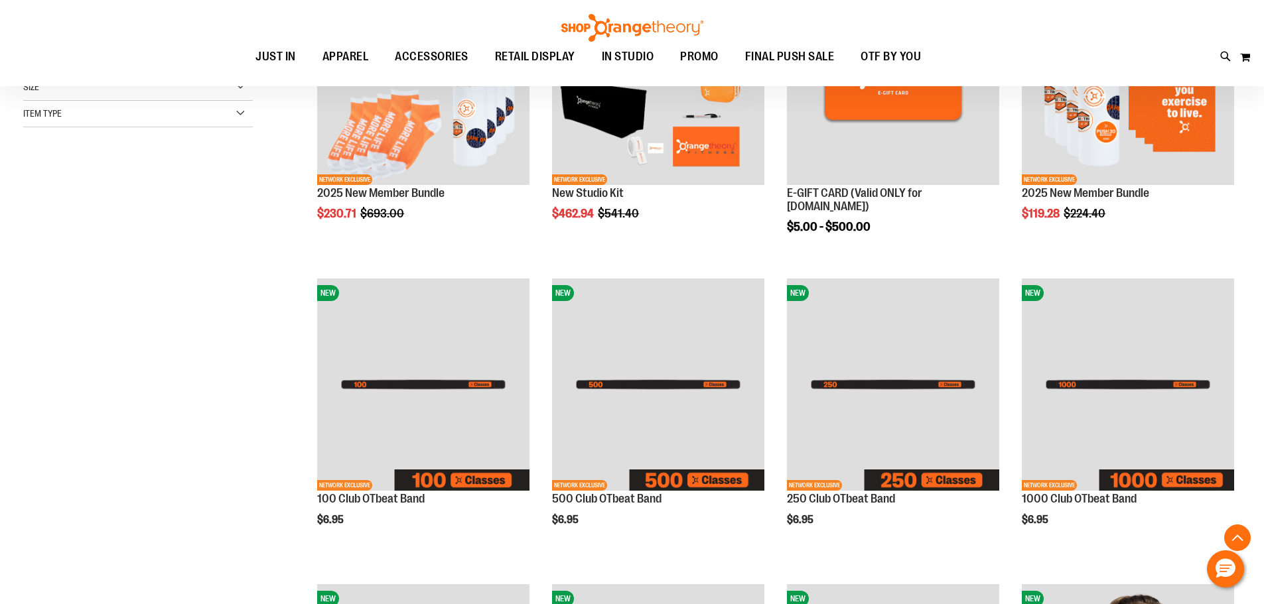
scroll to position [331, 0]
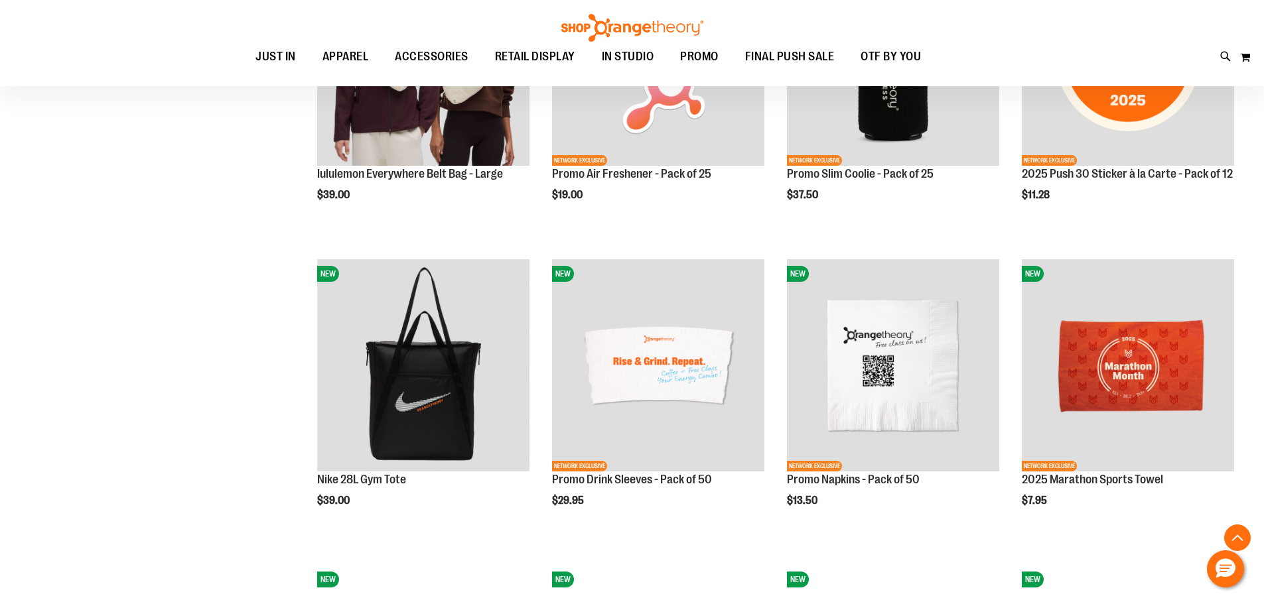
scroll to position [1260, 0]
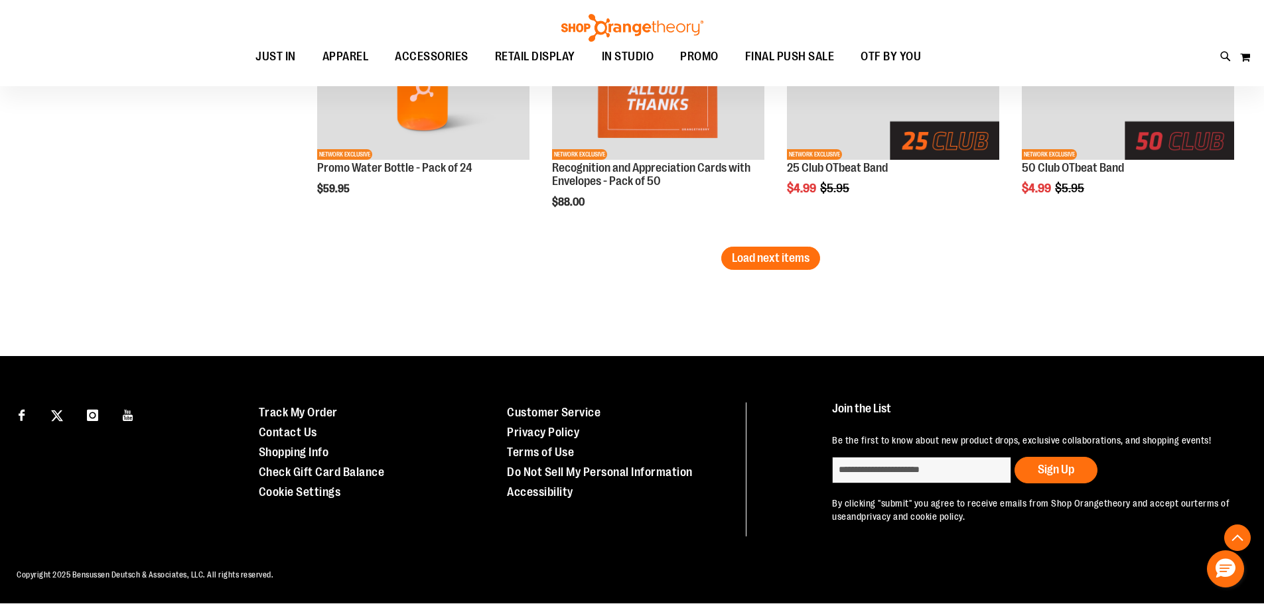
scroll to position [2786, 0]
click at [781, 251] on span "Load next items" at bounding box center [771, 257] width 78 height 13
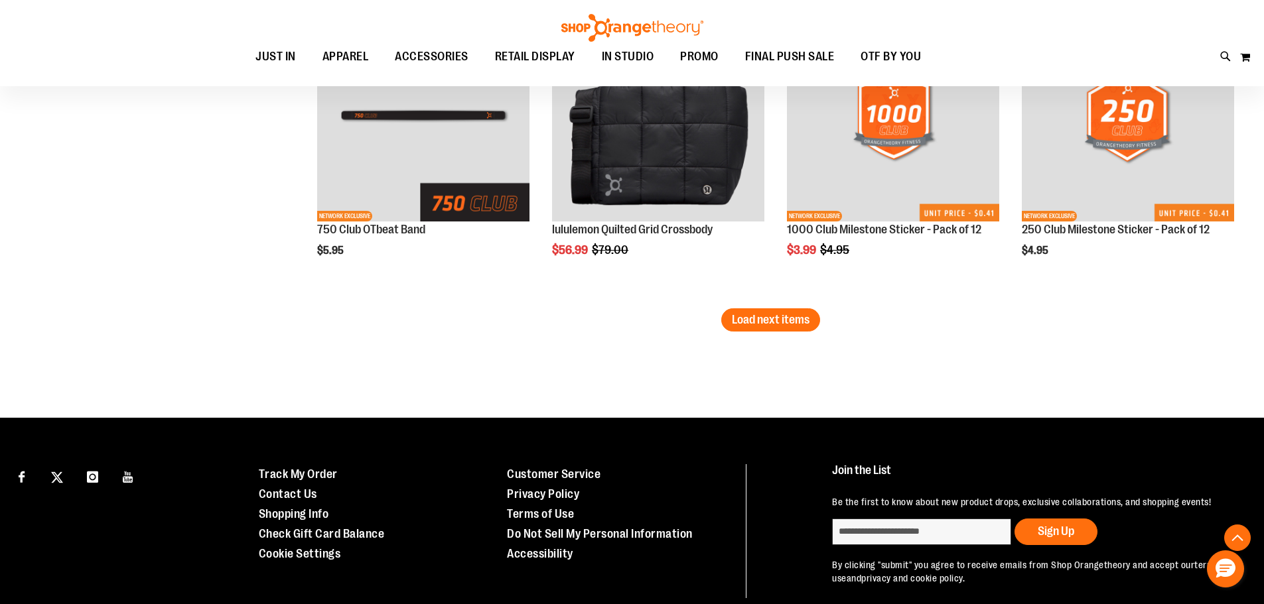
scroll to position [3648, 0]
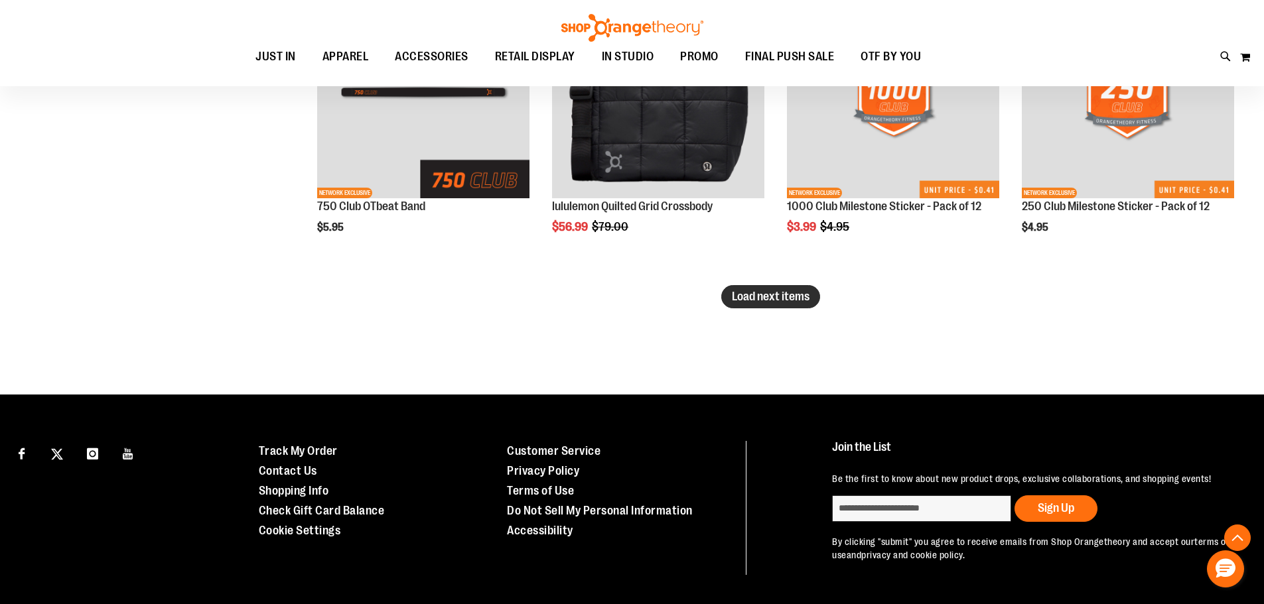
click at [762, 300] on span "Load next items" at bounding box center [771, 296] width 78 height 13
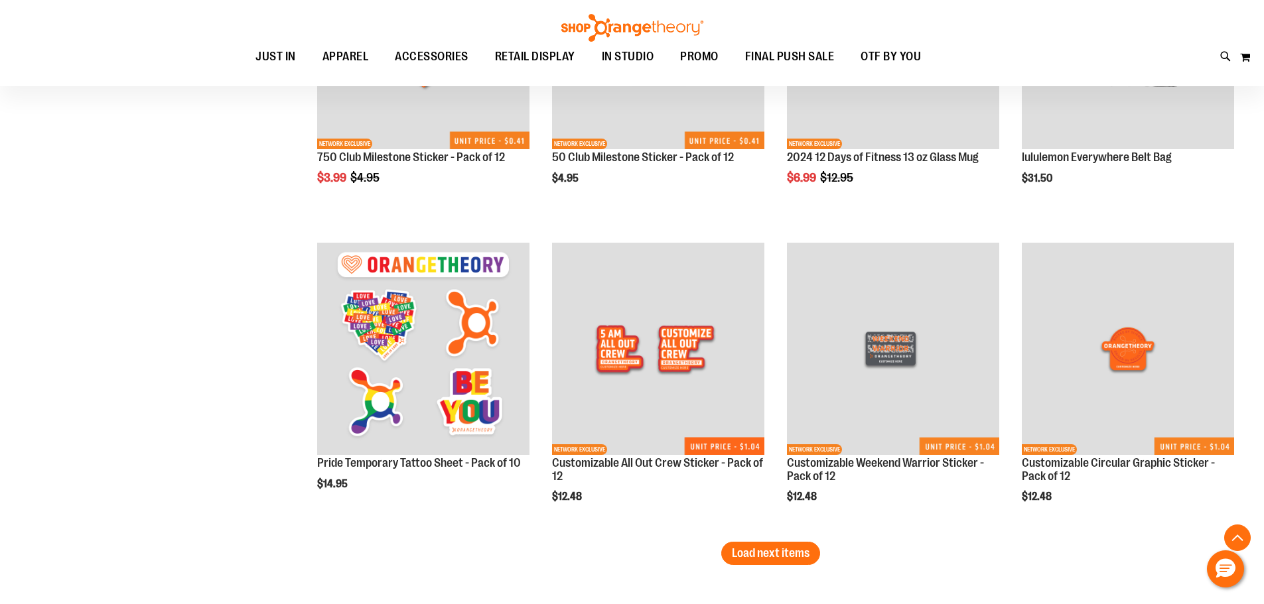
scroll to position [4378, 0]
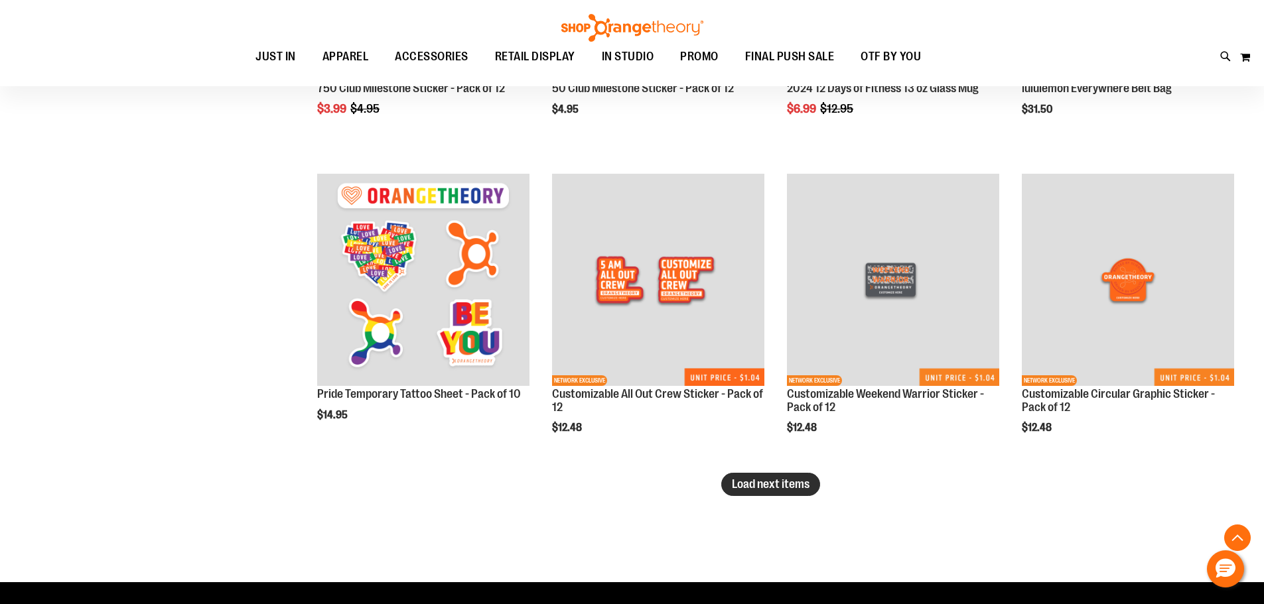
click at [740, 491] on span "Load next items" at bounding box center [771, 484] width 78 height 13
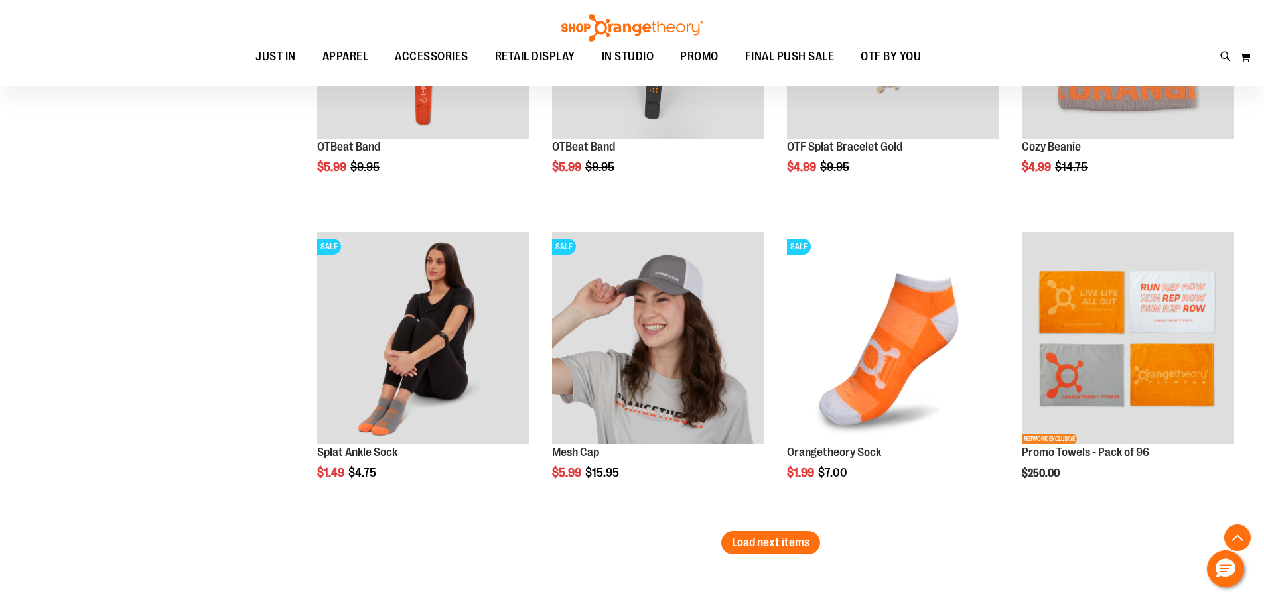
scroll to position [5240, 0]
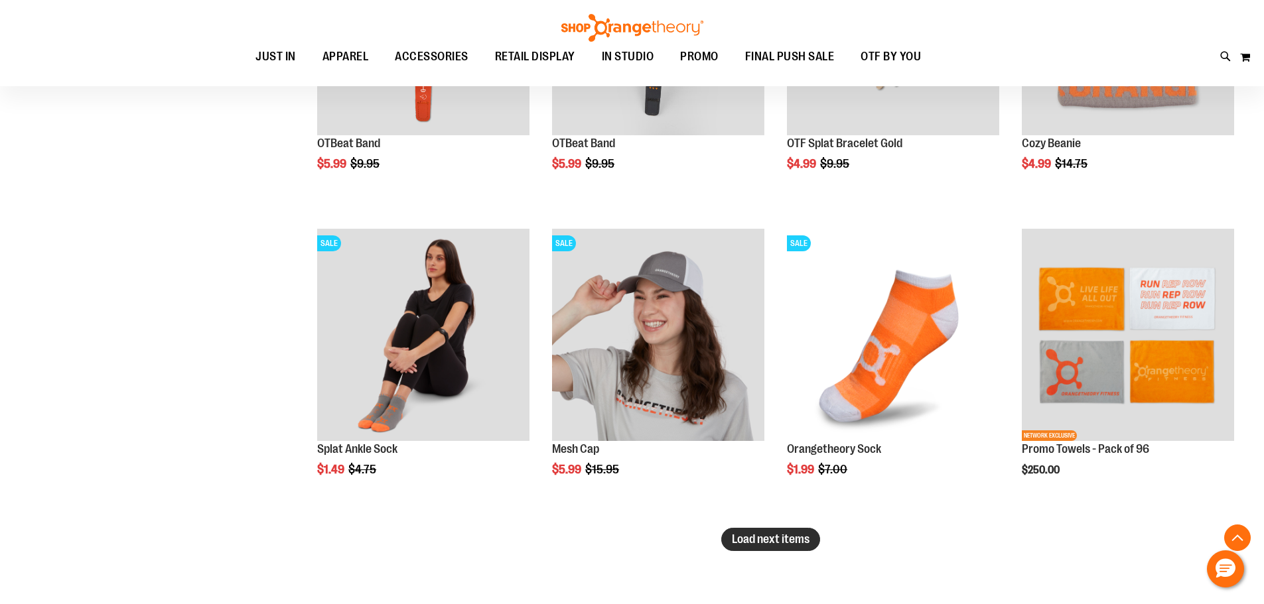
click at [774, 546] on span "Load next items" at bounding box center [771, 539] width 78 height 13
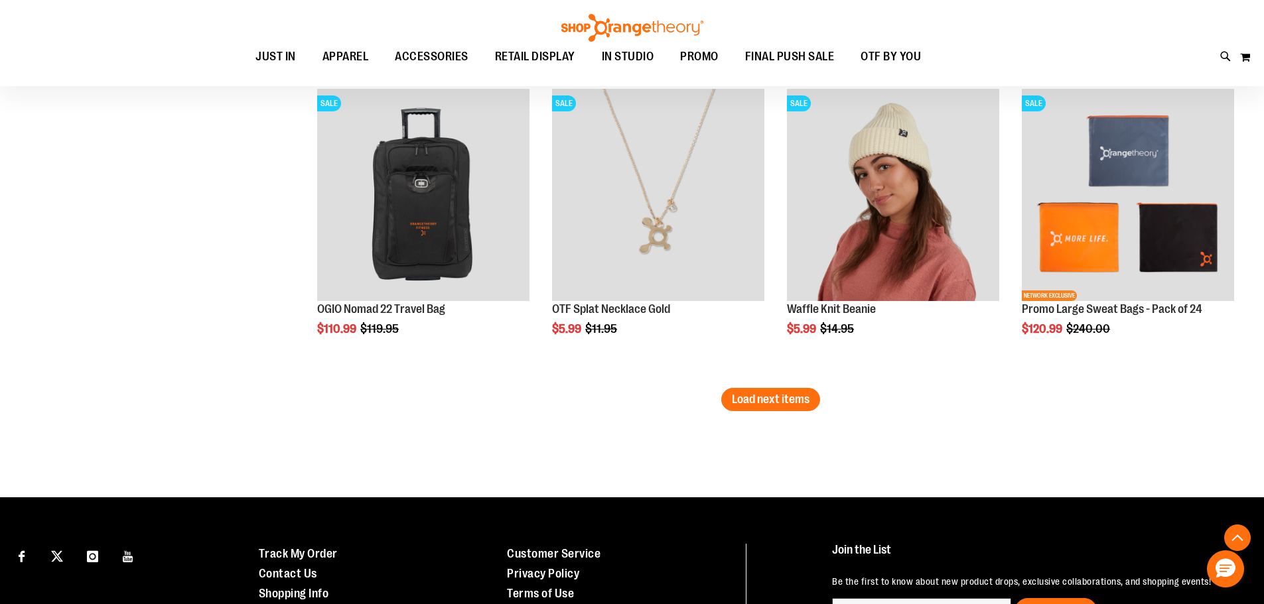
scroll to position [6302, 0]
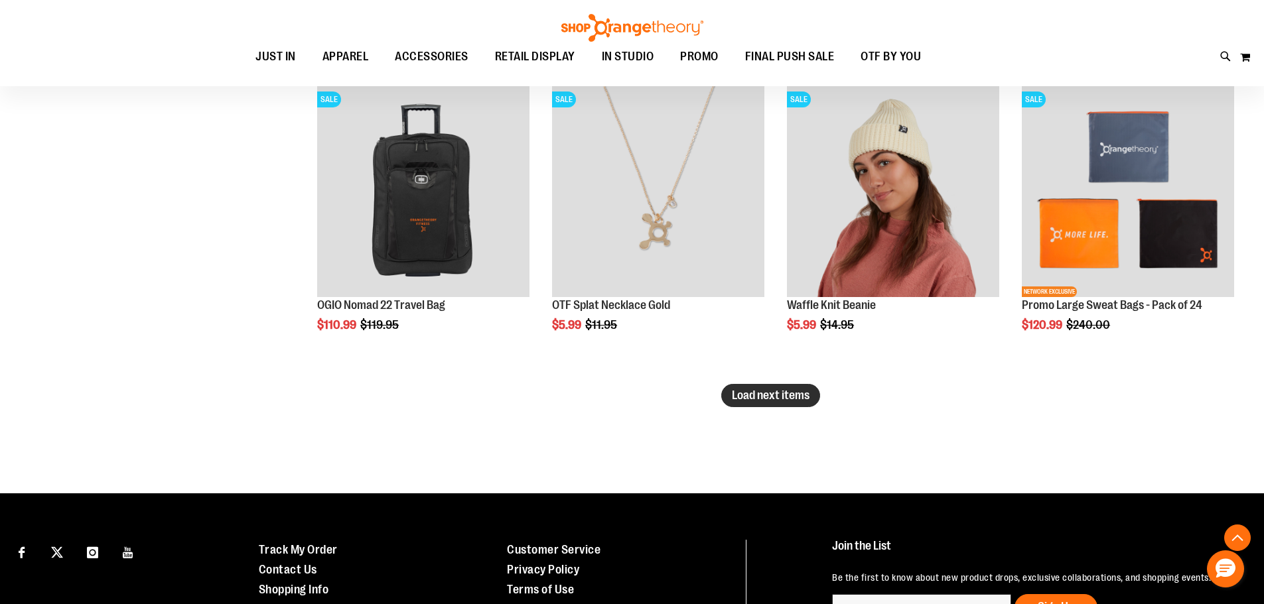
click at [782, 401] on span "Load next items" at bounding box center [771, 395] width 78 height 13
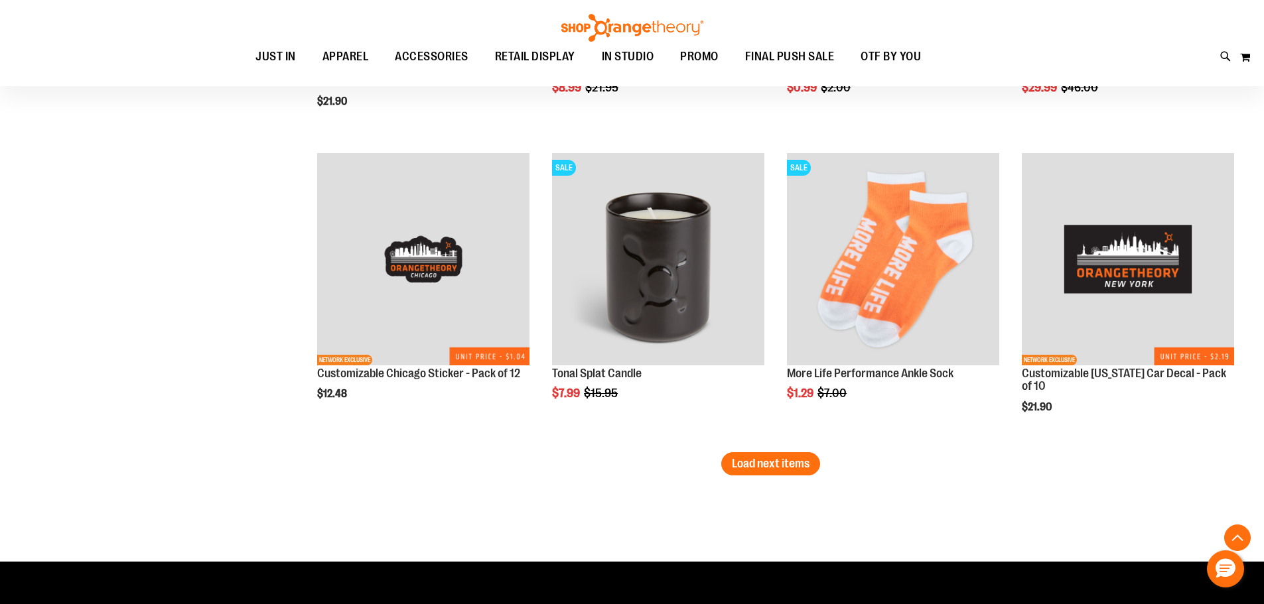
scroll to position [7164, 0]
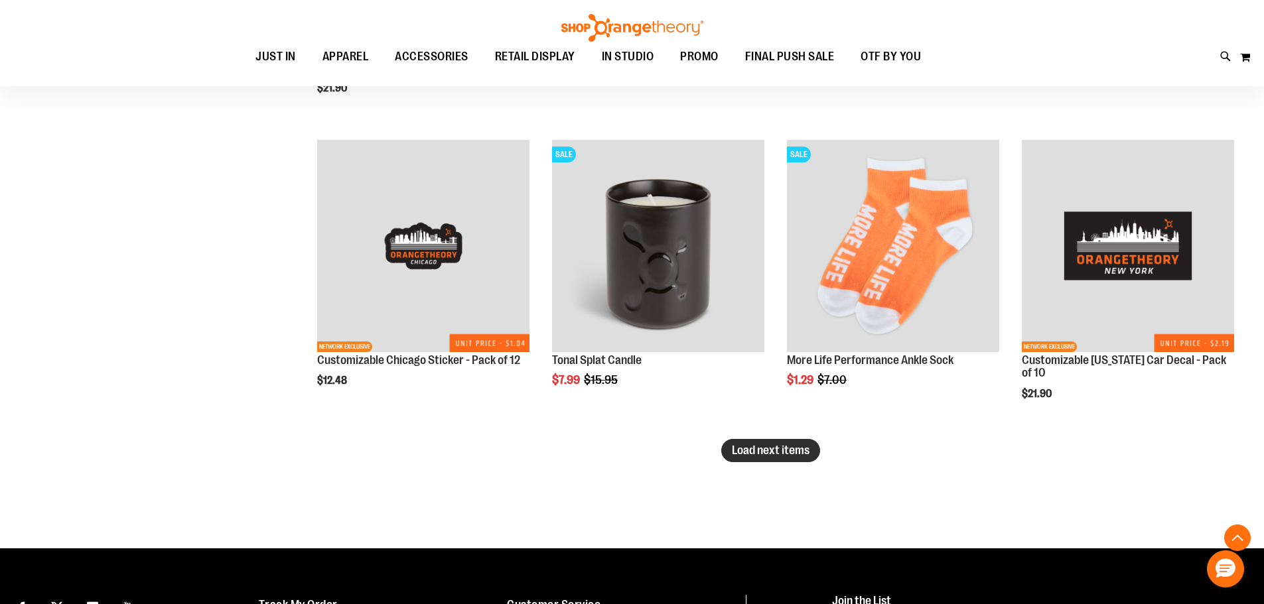
click at [791, 460] on button "Load next items" at bounding box center [770, 450] width 99 height 23
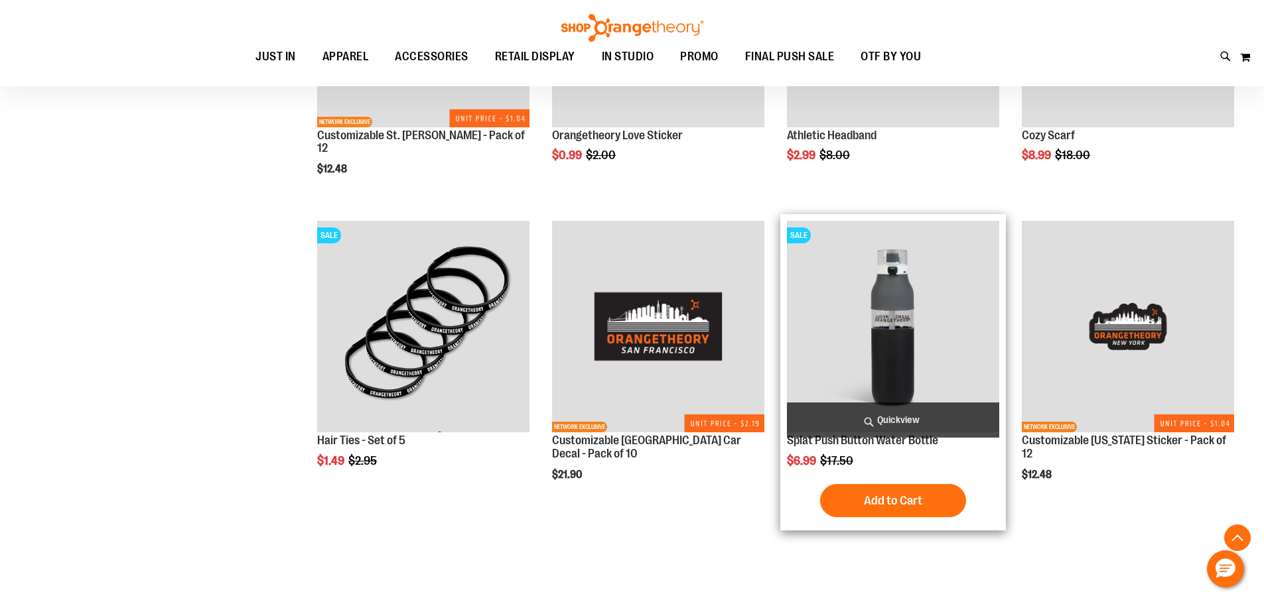
scroll to position [7496, 0]
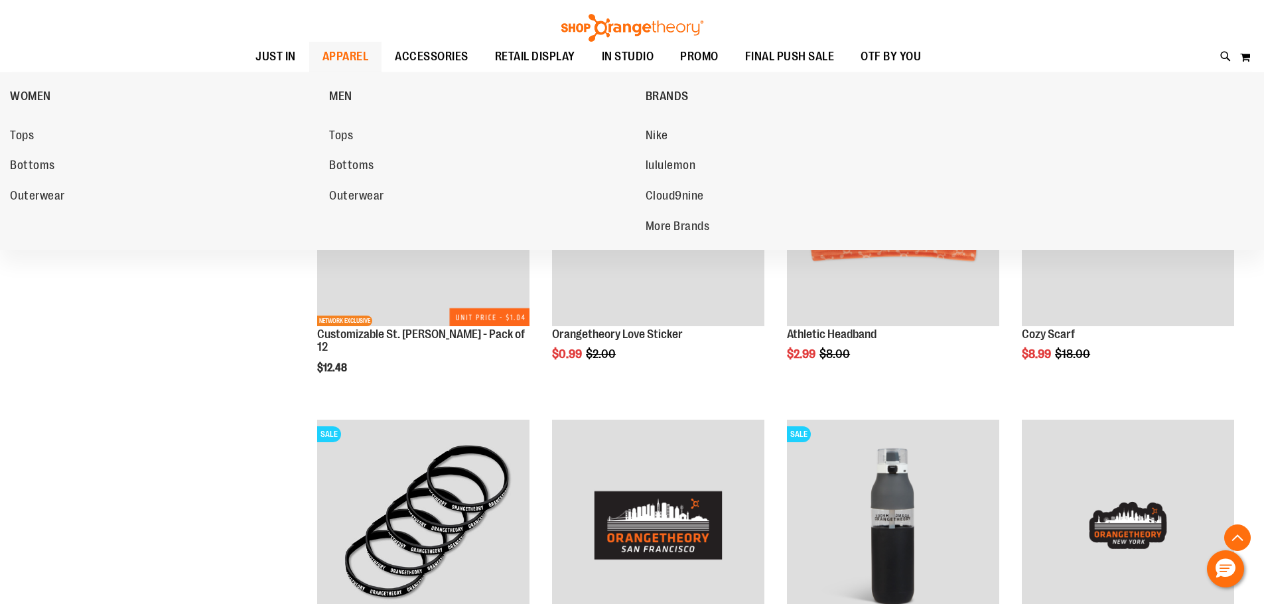
click at [332, 60] on span "APPAREL" at bounding box center [345, 57] width 46 height 30
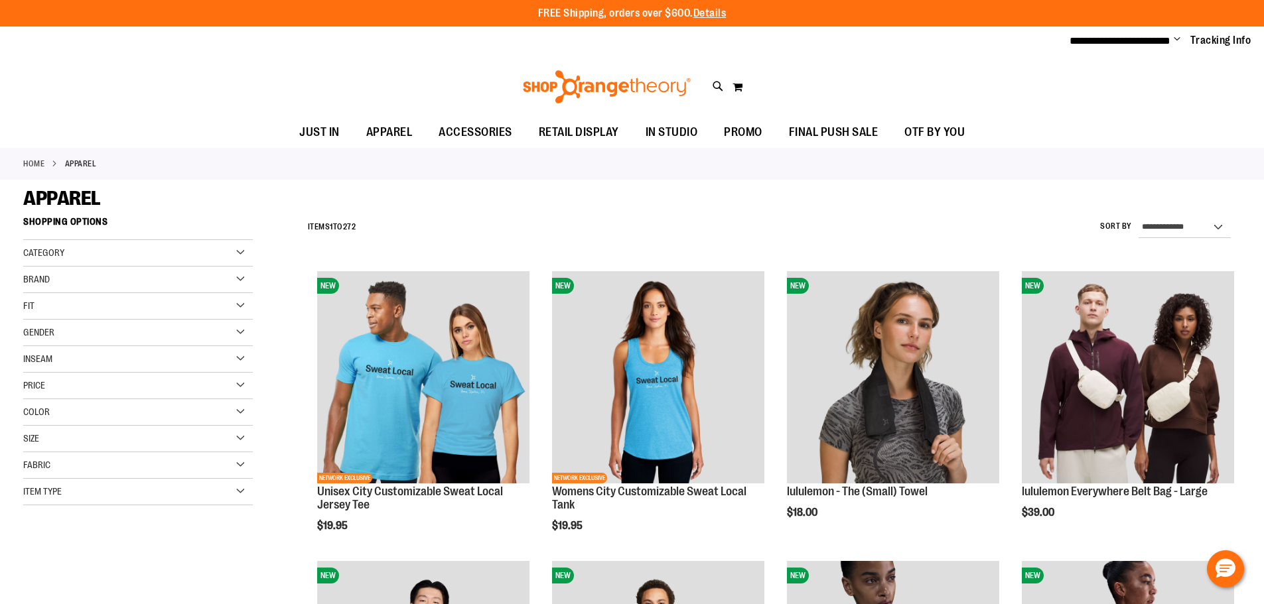
click at [46, 325] on div "Gender" at bounding box center [138, 333] width 230 height 27
click at [66, 370] on link "Women 155 items" at bounding box center [130, 374] width 220 height 14
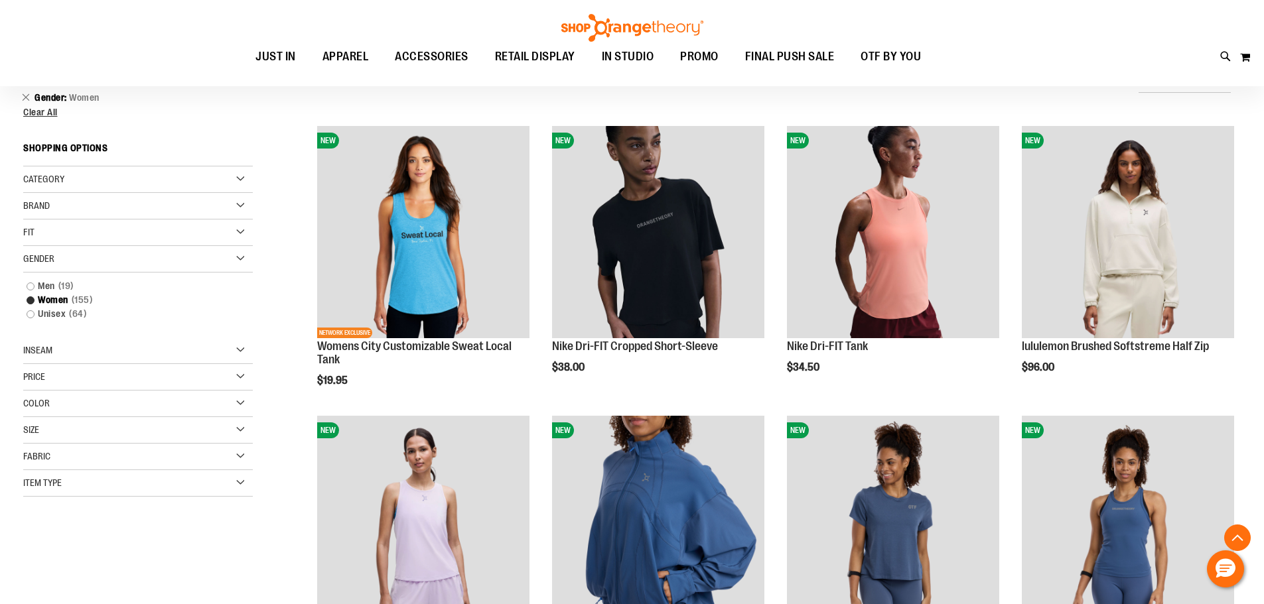
scroll to position [143, 0]
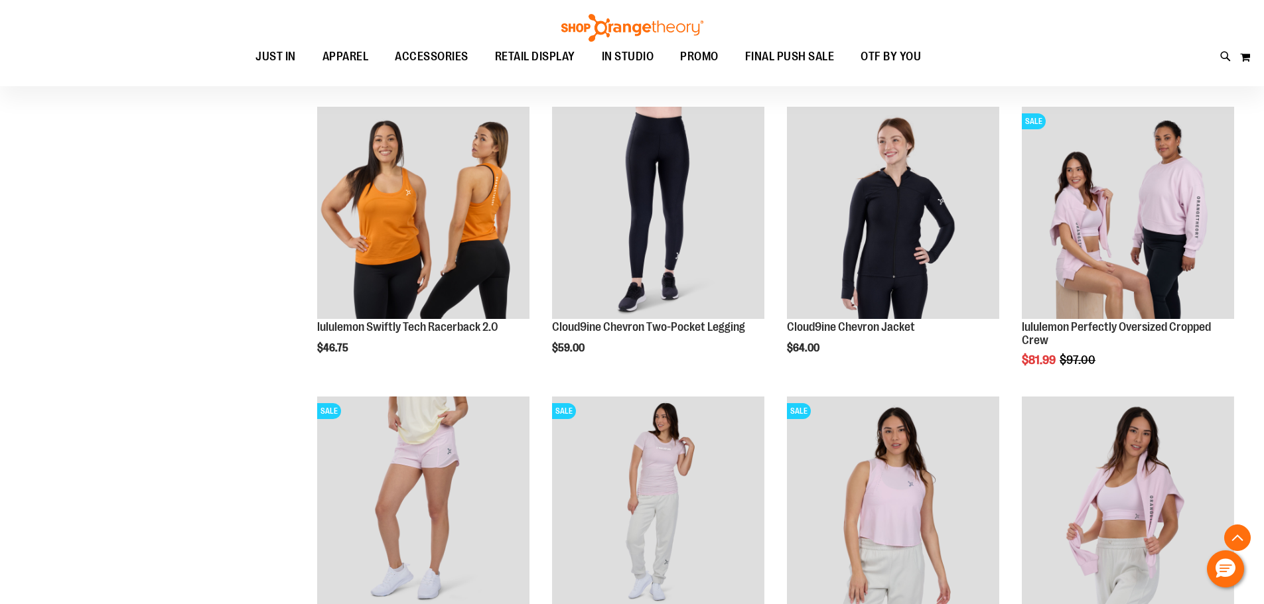
scroll to position [1337, 0]
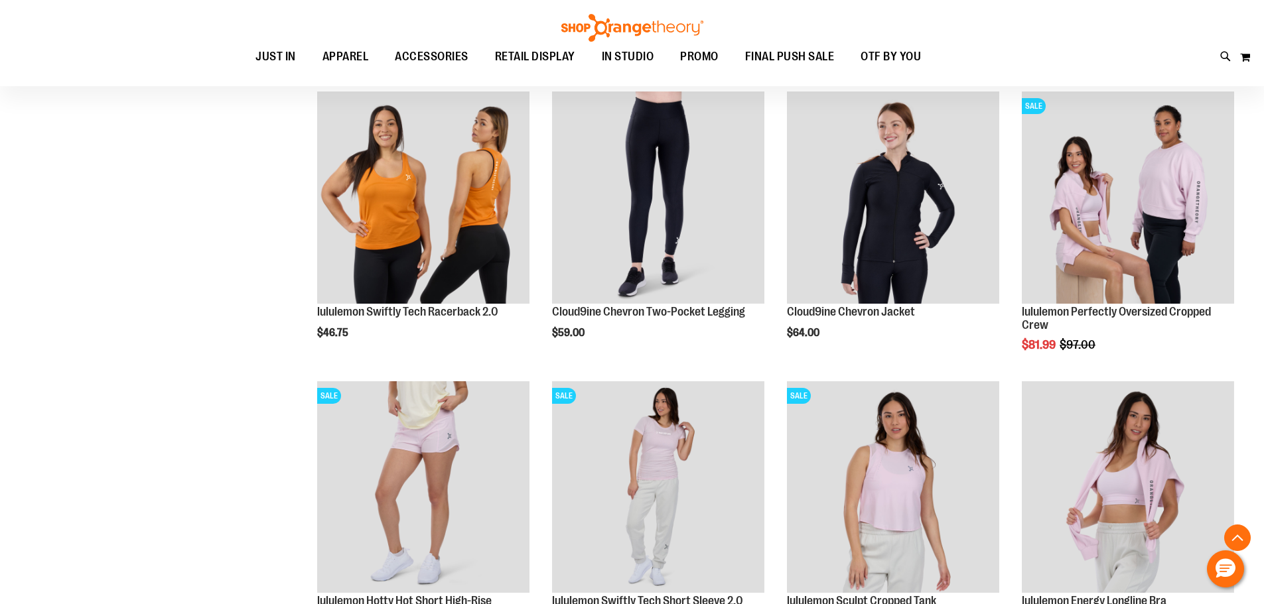
scroll to position [1271, 0]
